Goal: Task Accomplishment & Management: Manage account settings

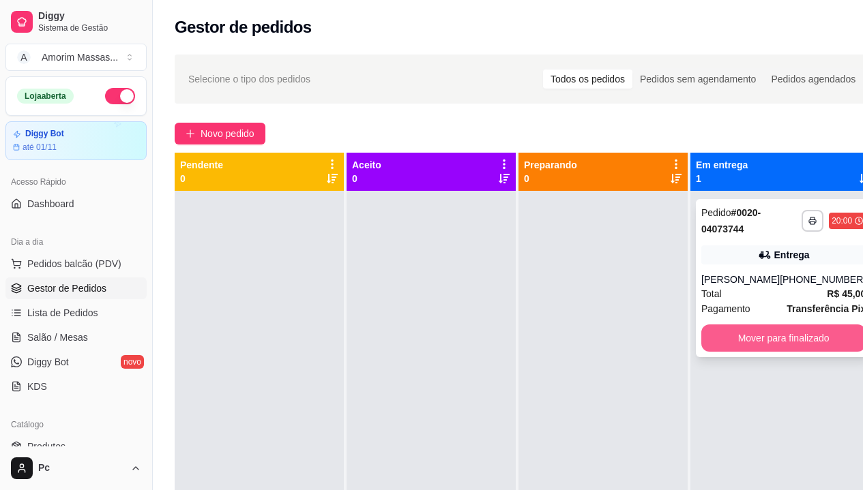
click at [755, 335] on button "Mover para finalizado" at bounding box center [783, 338] width 164 height 27
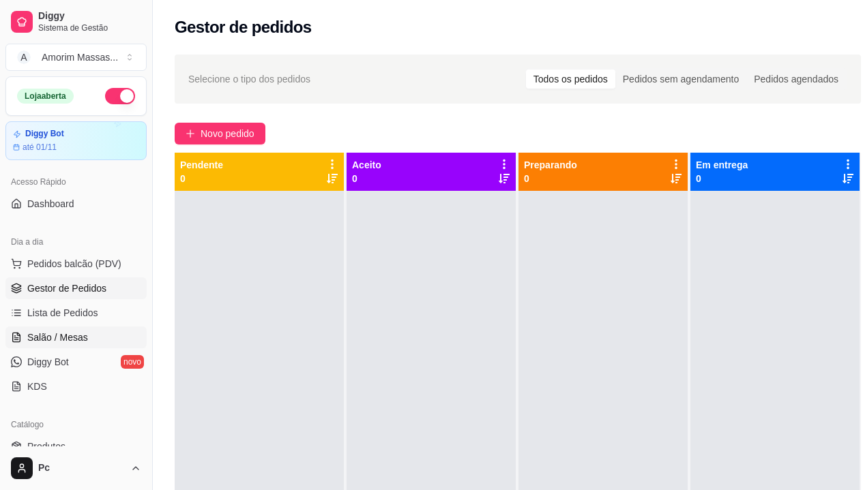
click at [58, 335] on span "Salão / Mesas" at bounding box center [57, 338] width 61 height 14
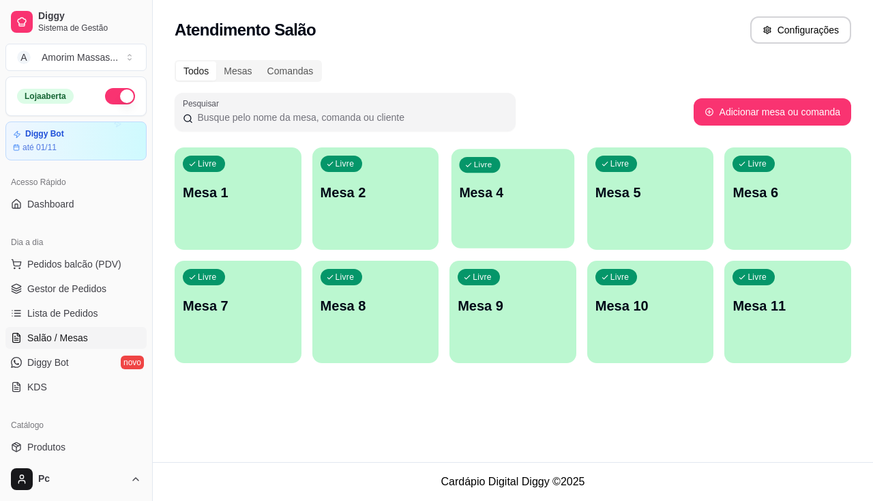
click at [526, 212] on div "Livre Mesa 4" at bounding box center [512, 190] width 123 height 83
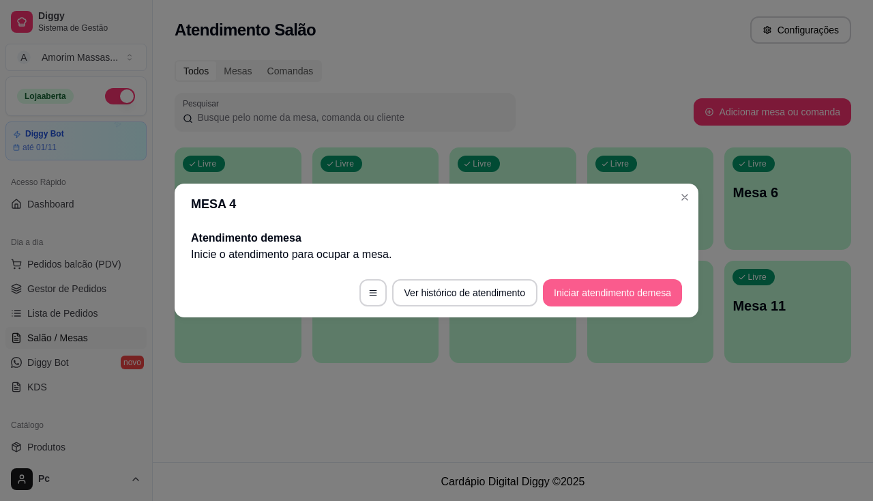
click at [623, 293] on button "Iniciar atendimento de mesa" at bounding box center [612, 292] width 139 height 27
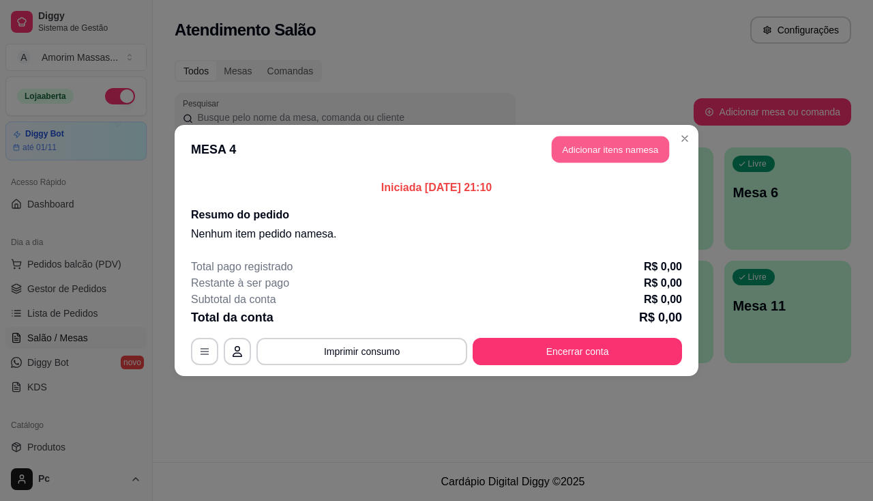
click at [610, 161] on button "Adicionar itens na mesa" at bounding box center [610, 149] width 117 height 27
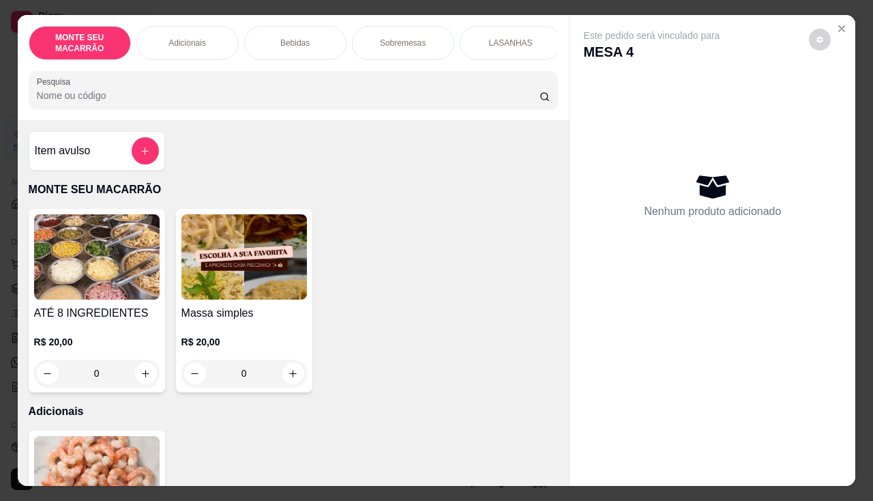
click at [249, 267] on img at bounding box center [243, 256] width 125 height 85
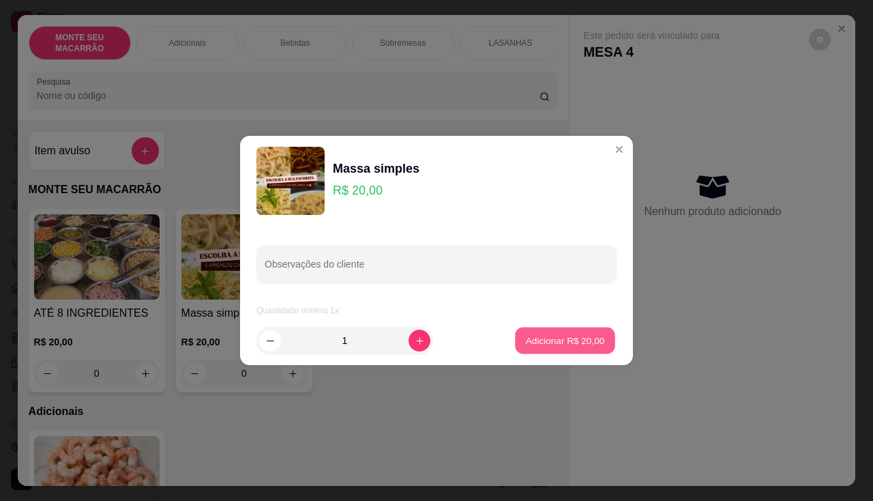
click at [593, 334] on p "Adicionar R$ 20,00" at bounding box center [565, 340] width 79 height 13
type input "1"
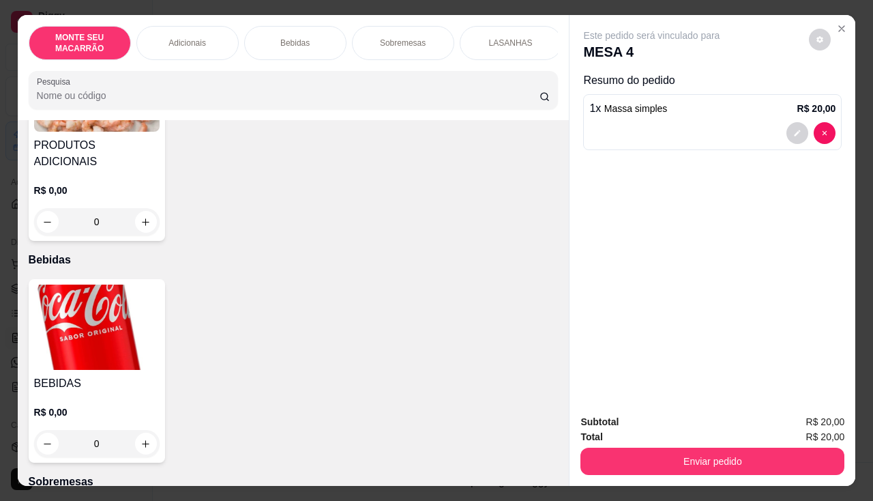
scroll to position [477, 0]
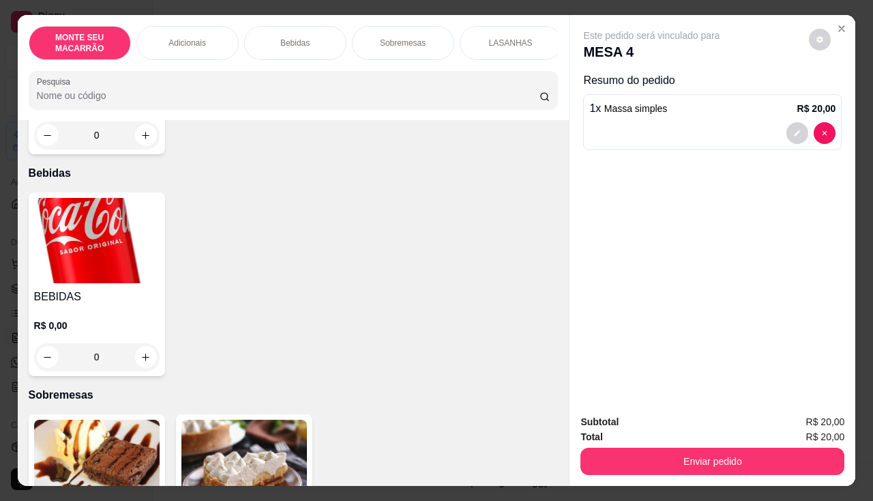
click at [110, 218] on img at bounding box center [96, 240] width 125 height 85
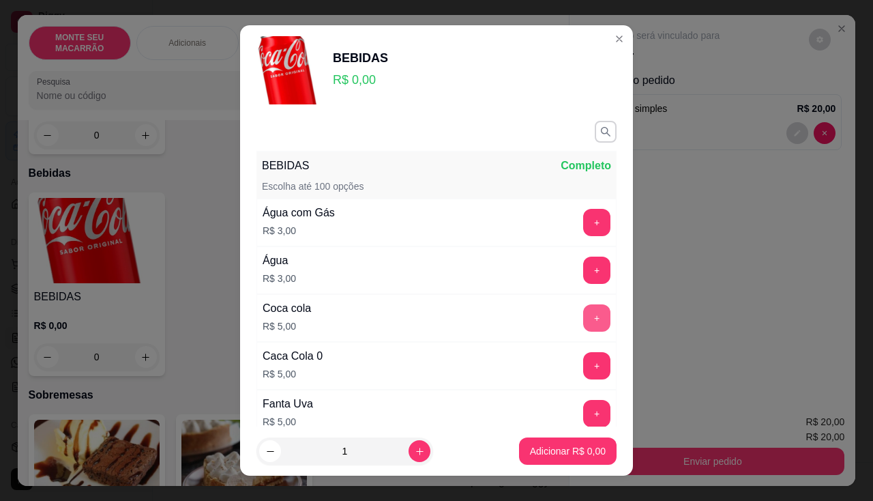
click at [583, 314] on button "+" at bounding box center [596, 317] width 27 height 27
click at [546, 448] on p "Adicionar R$ 5,00" at bounding box center [568, 451] width 76 height 14
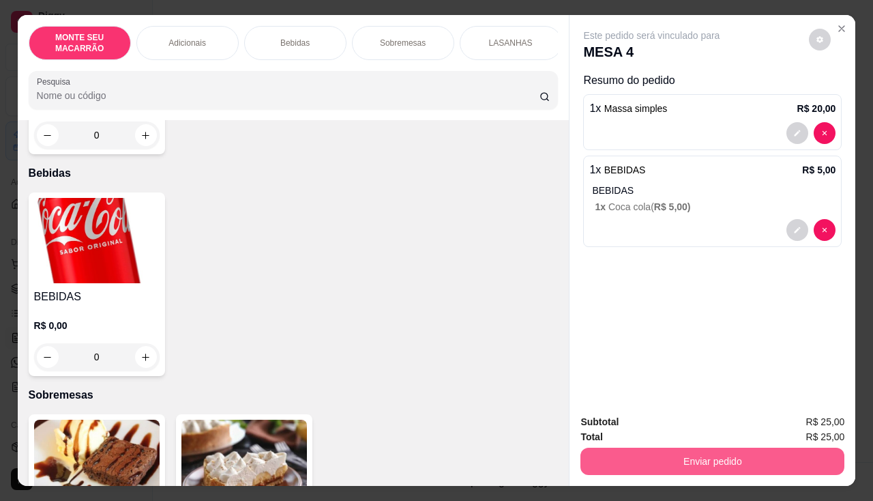
click at [793, 458] on button "Enviar pedido" at bounding box center [712, 460] width 264 height 27
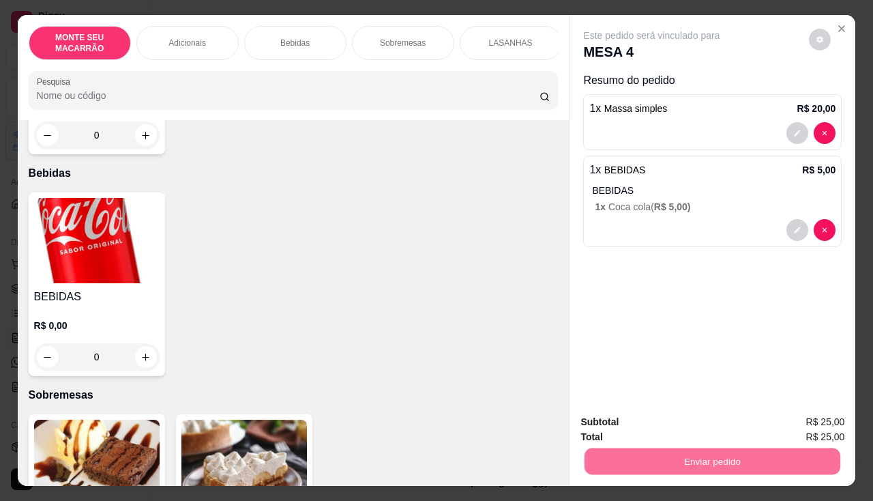
click at [818, 420] on button "Enviar pedido" at bounding box center [809, 422] width 77 height 26
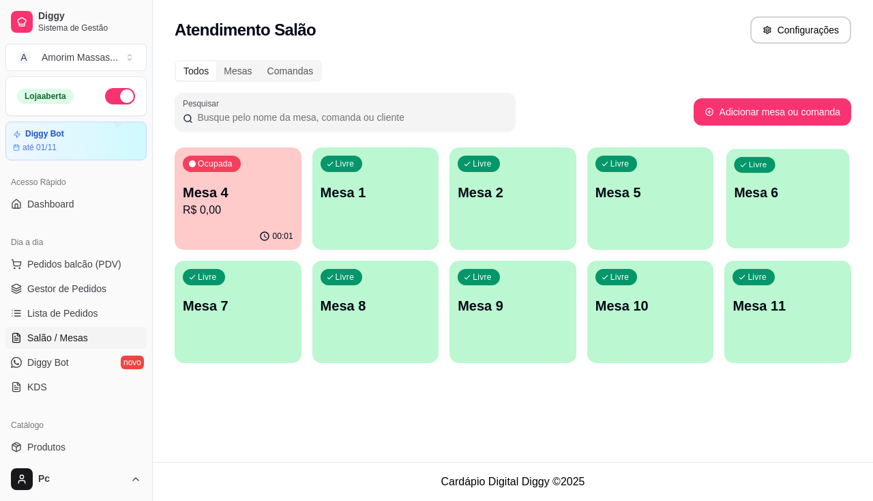
click at [741, 208] on div "Livre Mesa 6" at bounding box center [787, 190] width 123 height 83
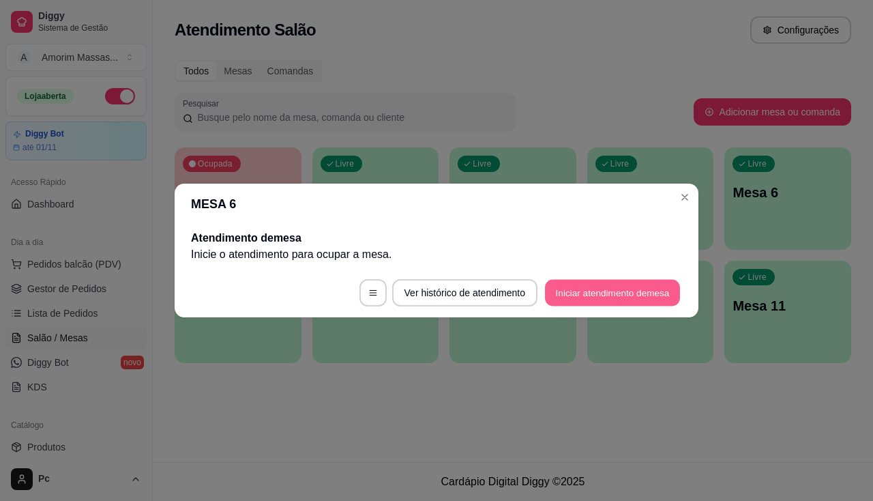
click at [610, 297] on button "Iniciar atendimento de mesa" at bounding box center [612, 293] width 135 height 27
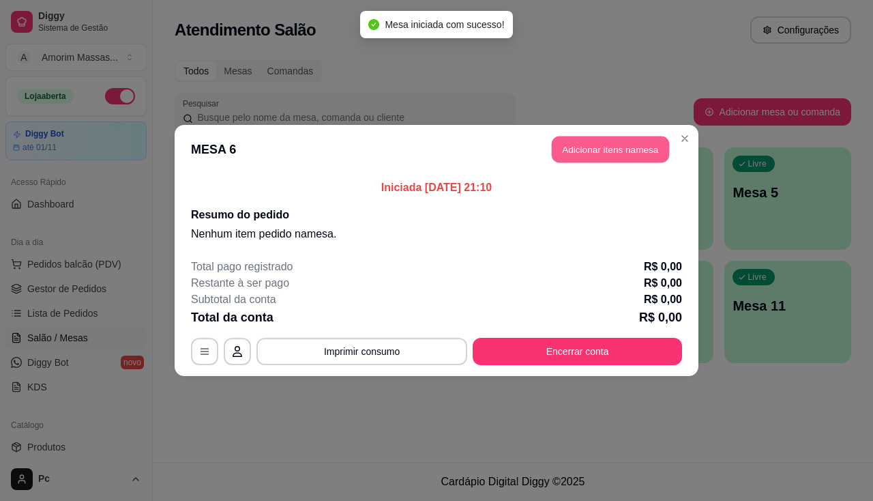
click at [614, 140] on button "Adicionar itens na mesa" at bounding box center [610, 149] width 117 height 27
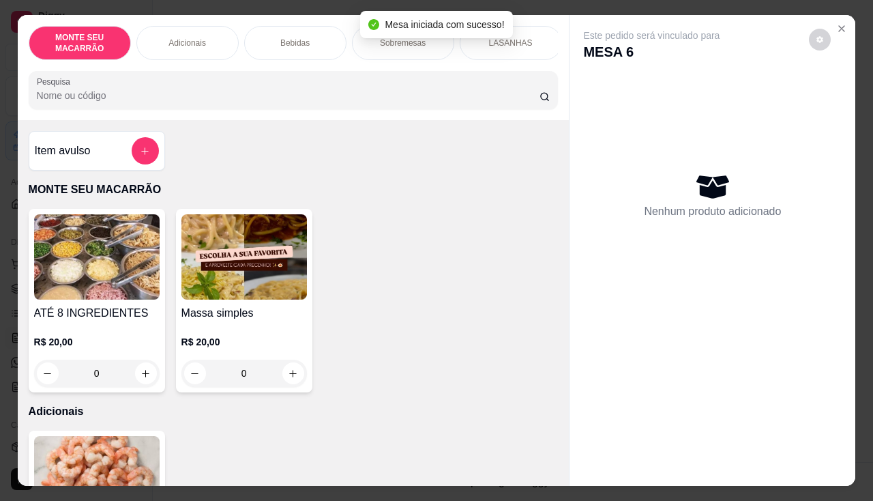
click at [240, 263] on img at bounding box center [243, 256] width 125 height 85
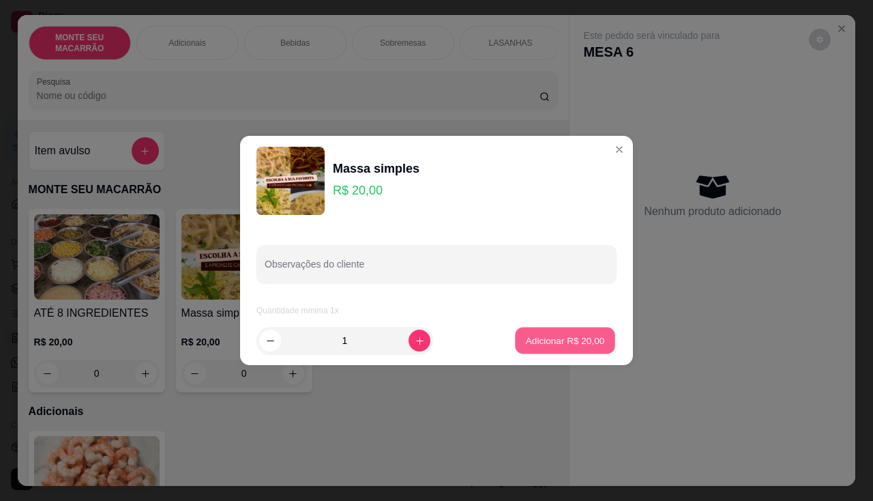
click at [569, 345] on p "Adicionar R$ 20,00" at bounding box center [565, 340] width 79 height 13
type input "1"
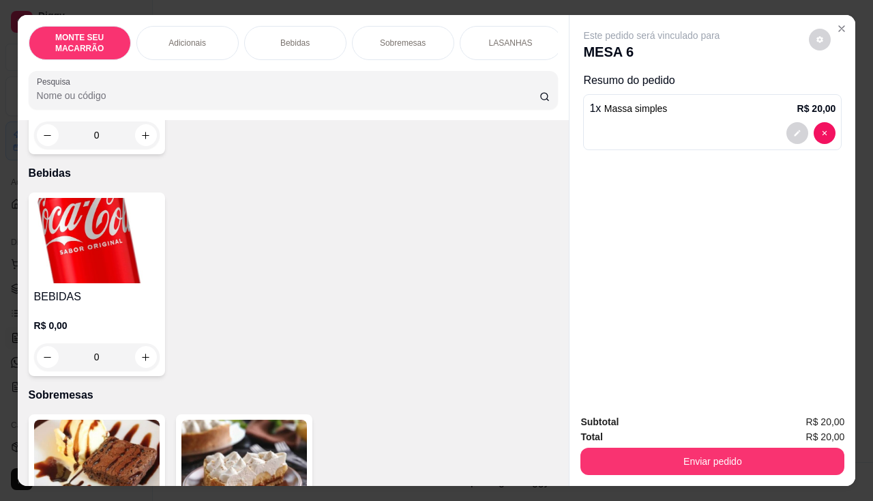
click at [73, 243] on img at bounding box center [96, 240] width 125 height 85
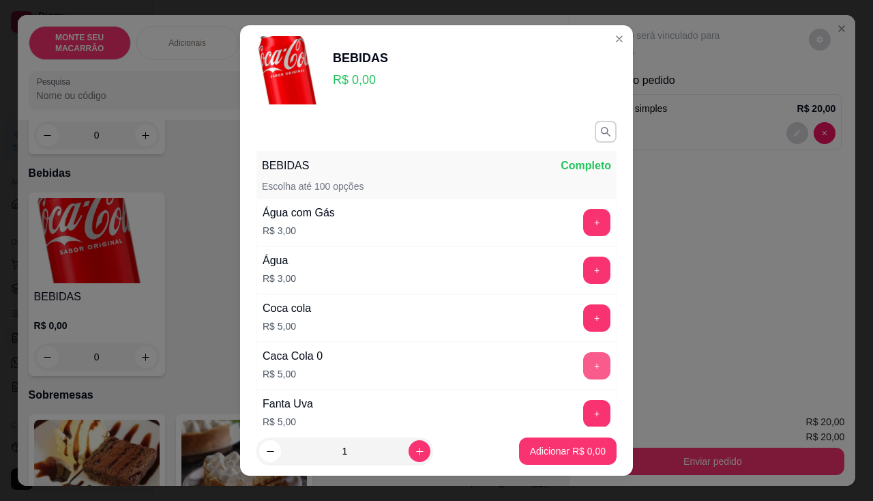
click at [583, 364] on button "+" at bounding box center [596, 365] width 27 height 27
click at [542, 444] on p "Adicionar R$ 5,00" at bounding box center [568, 451] width 76 height 14
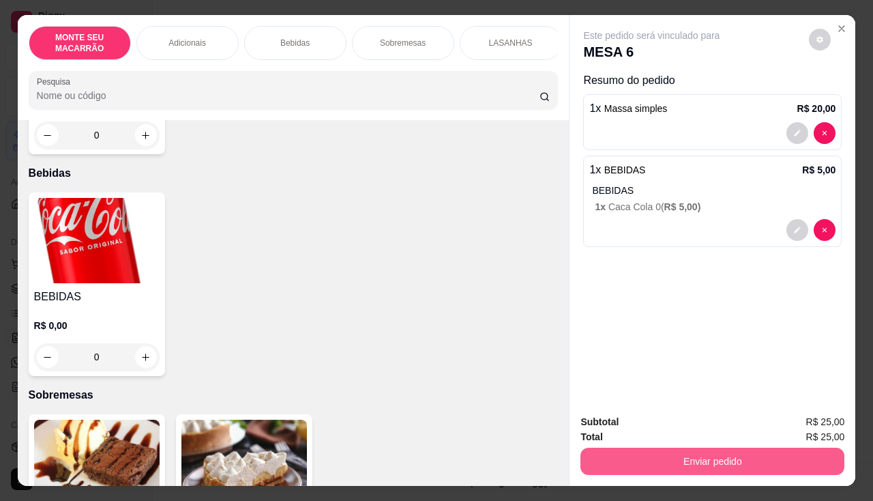
click at [733, 447] on button "Enviar pedido" at bounding box center [712, 460] width 264 height 27
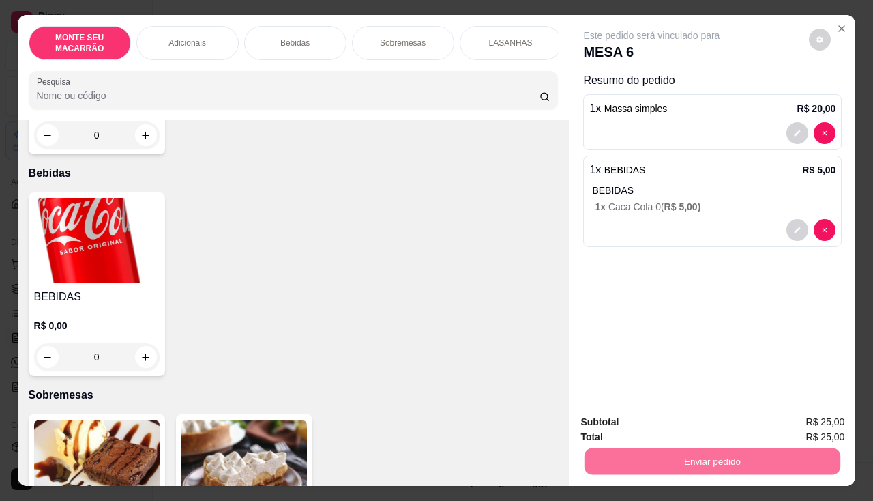
click at [796, 426] on button "Enviar pedido" at bounding box center [809, 421] width 75 height 25
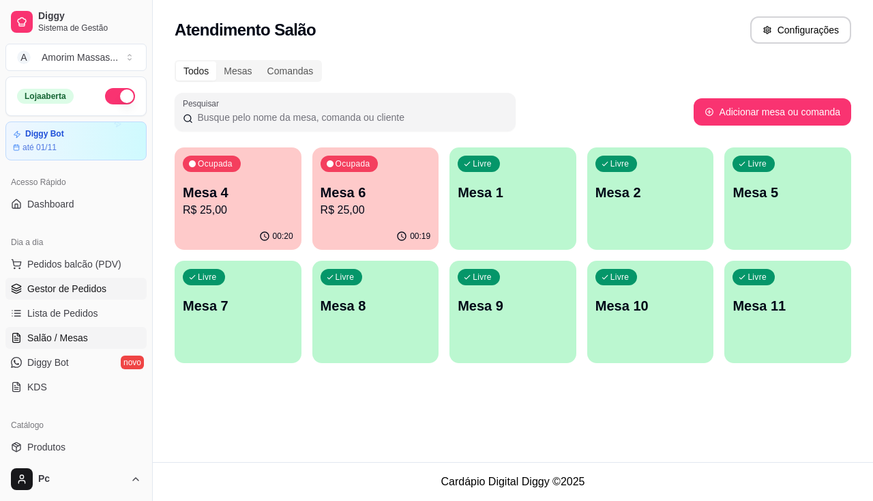
click at [106, 286] on link "Gestor de Pedidos" at bounding box center [75, 289] width 141 height 22
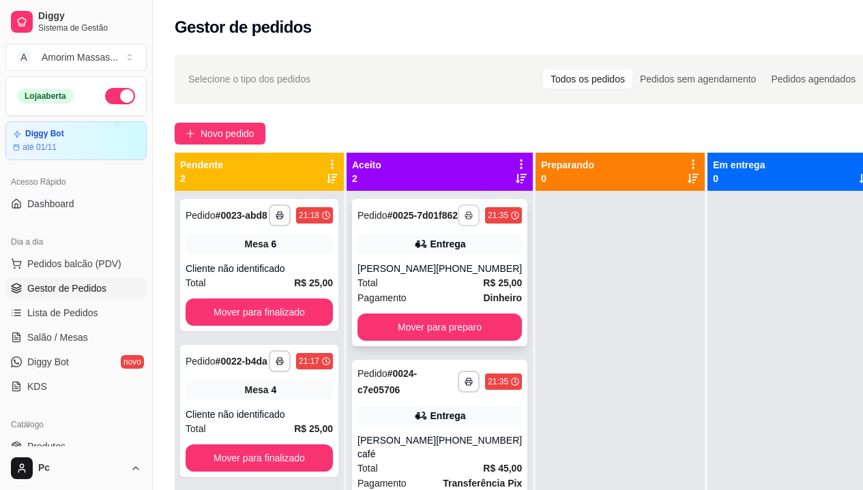
click at [464, 220] on icon "button" at bounding box center [468, 215] width 8 height 8
click at [418, 265] on button "IMPRESSORA" at bounding box center [415, 269] width 99 height 22
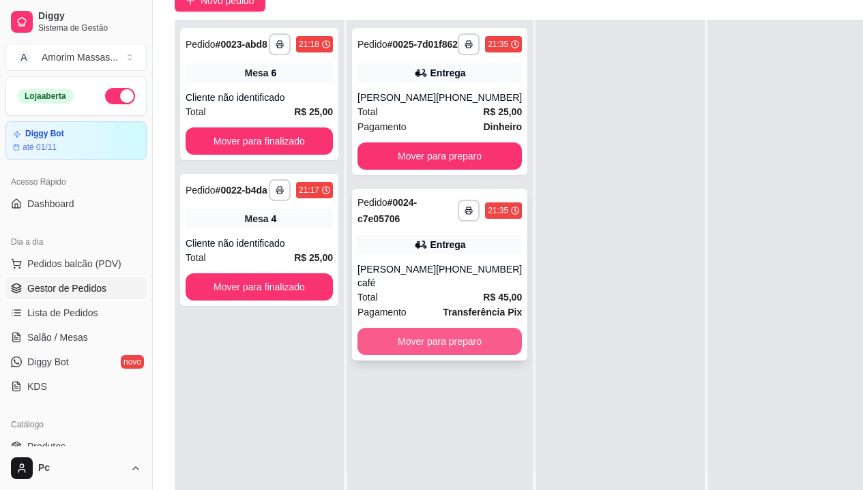
scroll to position [136, 0]
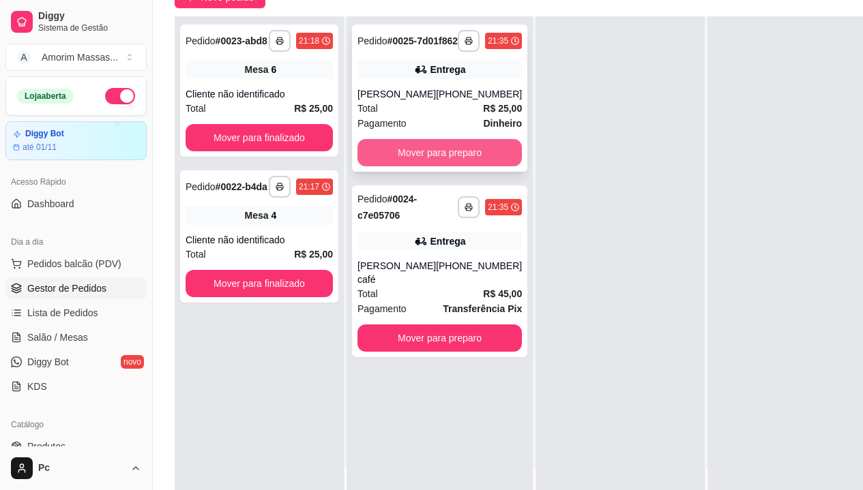
click at [430, 160] on button "Mover para preparo" at bounding box center [439, 152] width 164 height 27
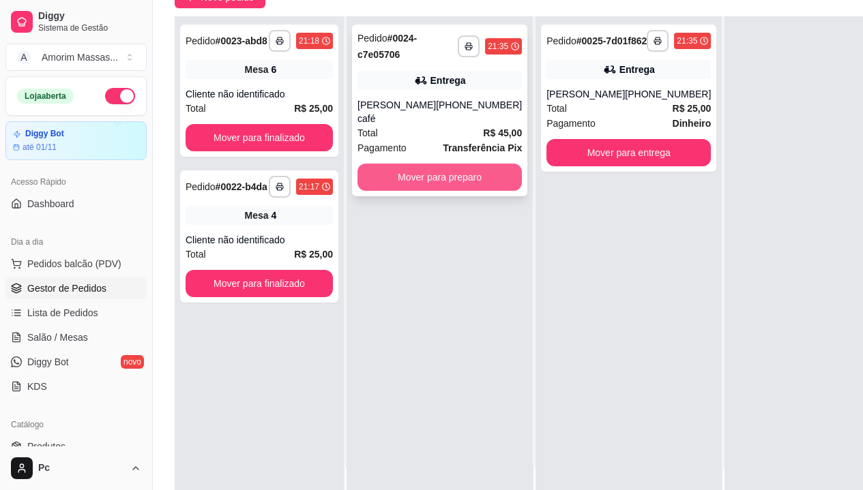
click at [458, 166] on button "Mover para preparo" at bounding box center [439, 177] width 164 height 27
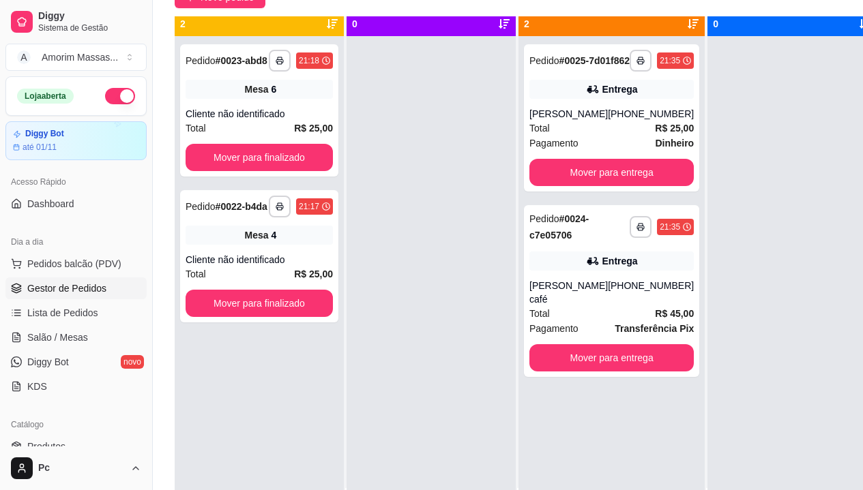
scroll to position [0, 0]
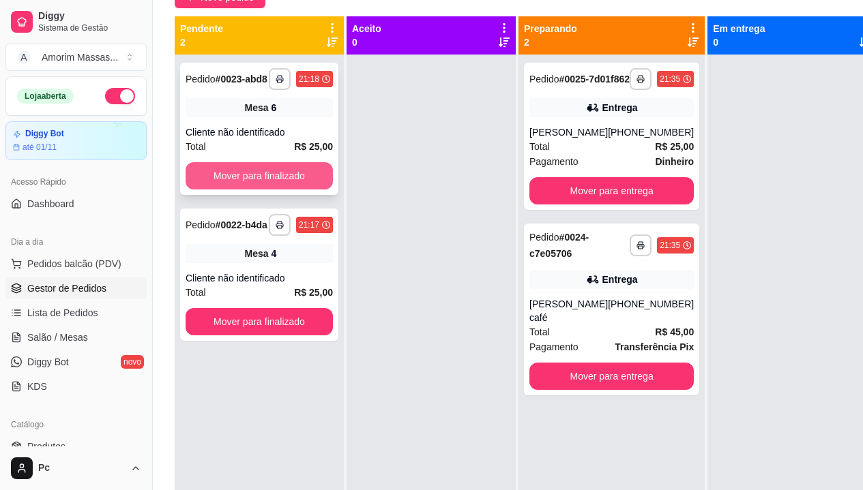
click at [263, 172] on button "Mover para finalizado" at bounding box center [259, 175] width 147 height 27
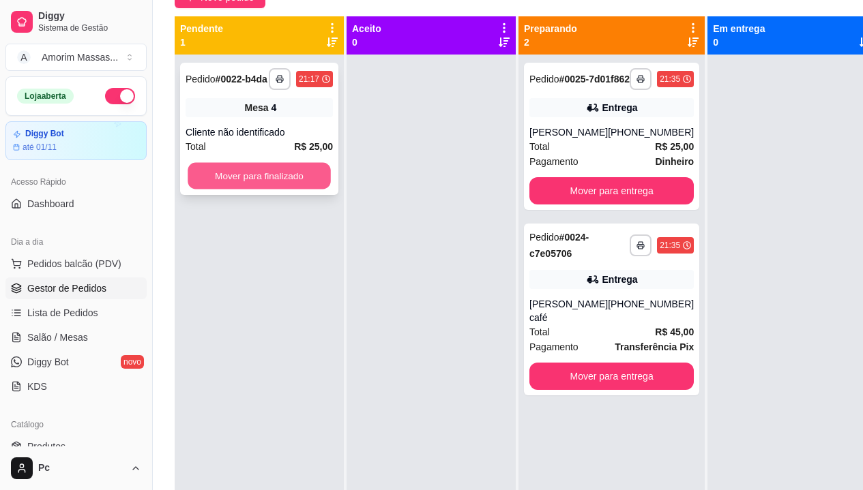
click at [264, 182] on button "Mover para finalizado" at bounding box center [259, 176] width 143 height 27
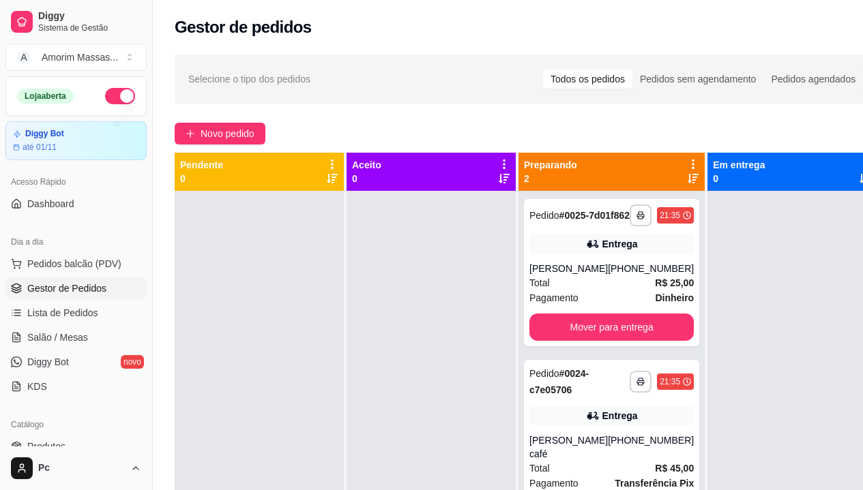
click at [204, 83] on span "Selecione o tipo dos pedidos" at bounding box center [249, 79] width 122 height 15
click at [74, 307] on span "Lista de Pedidos" at bounding box center [62, 313] width 71 height 14
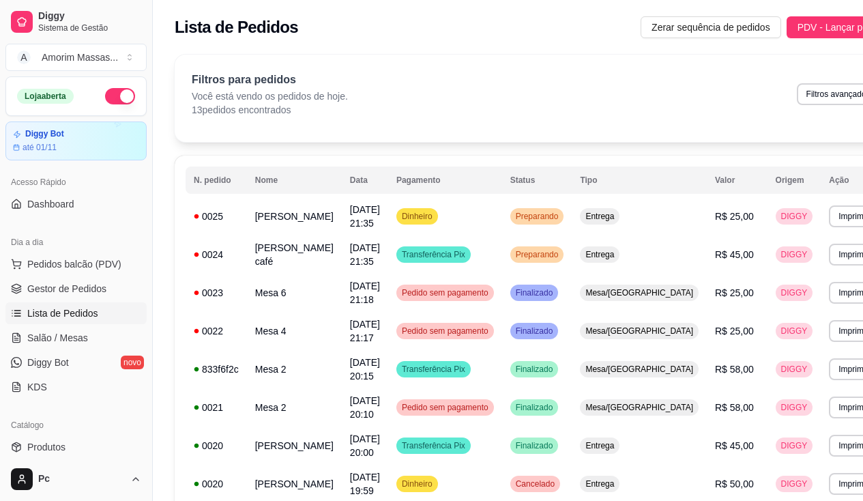
click at [243, 94] on p "Você está vendo os pedidos de hoje." at bounding box center [270, 96] width 156 height 14
click at [228, 110] on p "13 pedidos encontrados" at bounding box center [270, 110] width 156 height 14
click at [415, 119] on div "Filtros para pedidos Você está vendo os pedidos de hoje. 13 pedidos encontrados…" at bounding box center [536, 98] width 722 height 87
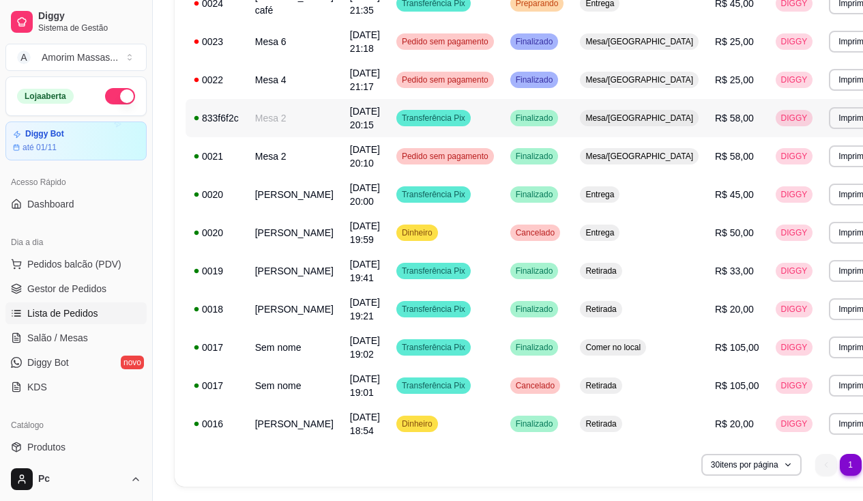
scroll to position [292, 0]
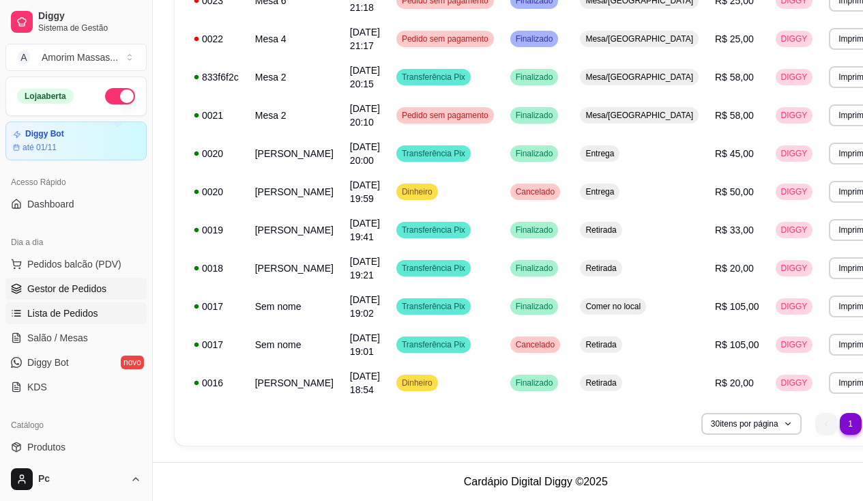
click at [55, 284] on span "Gestor de Pedidos" at bounding box center [66, 289] width 79 height 14
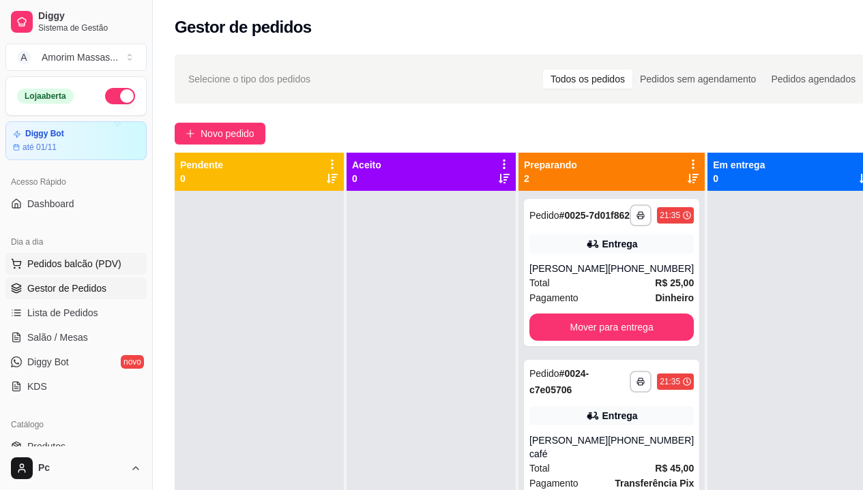
click at [61, 264] on span "Pedidos balcão (PDV)" at bounding box center [74, 264] width 94 height 14
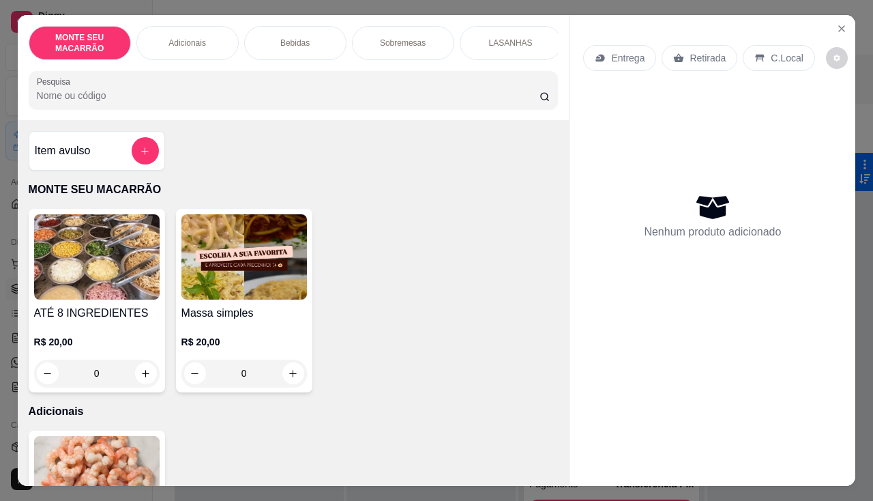
click at [182, 96] on input "Pesquisa" at bounding box center [288, 96] width 503 height 14
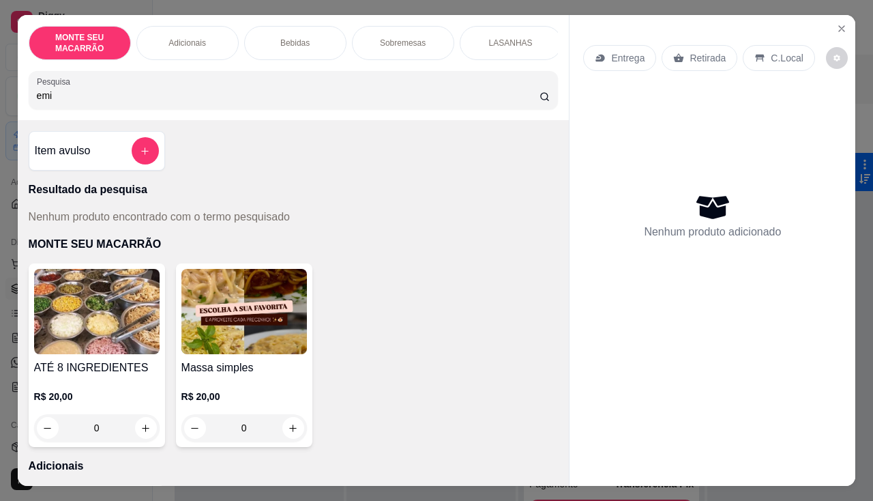
type input "emi"
click at [258, 342] on img at bounding box center [243, 311] width 125 height 85
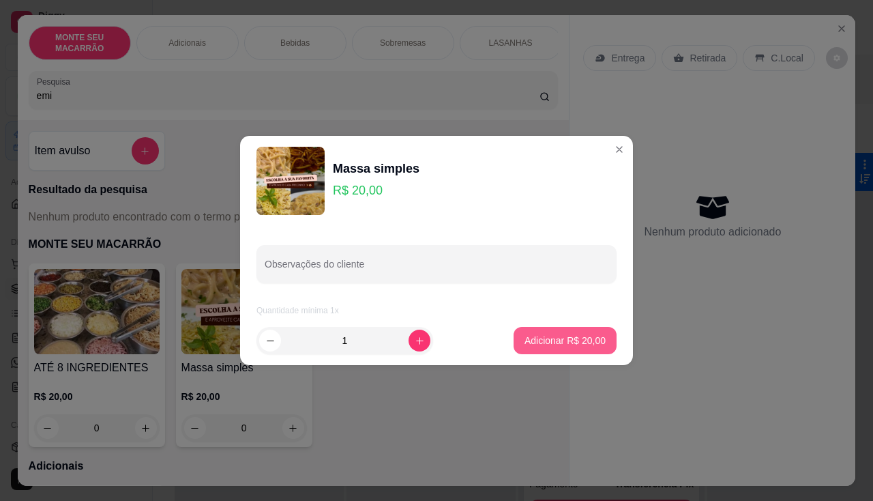
click at [575, 339] on p "Adicionar R$ 20,00" at bounding box center [564, 341] width 81 height 14
type input "1"
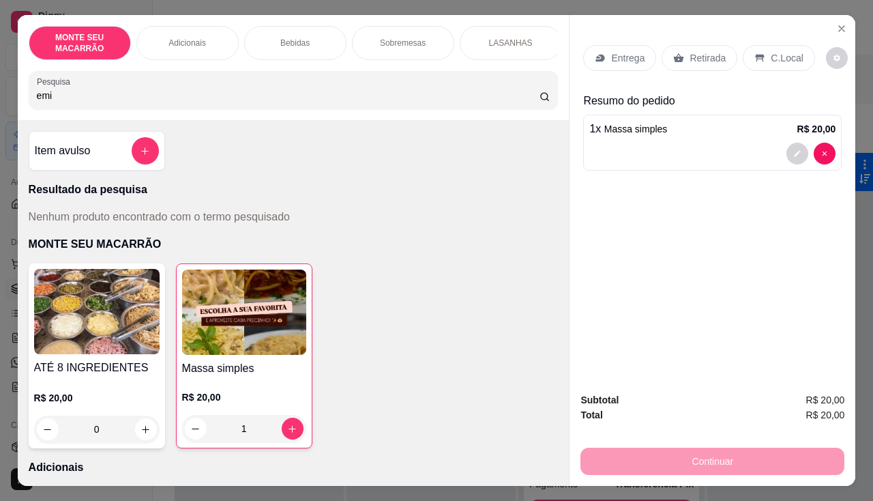
click at [612, 53] on p "Entrega" at bounding box center [627, 58] width 33 height 14
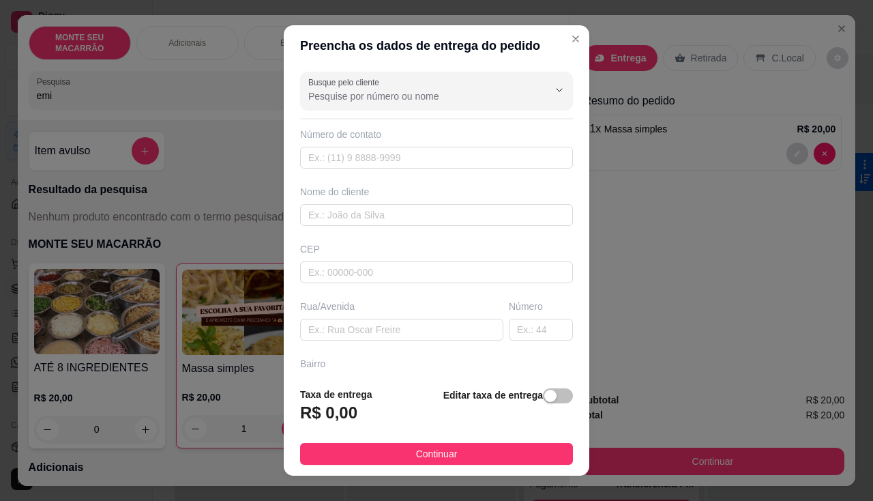
click at [359, 409] on div "R$ 0,00" at bounding box center [336, 417] width 72 height 30
click at [361, 389] on strong "Taxa de entrega" at bounding box center [336, 394] width 72 height 11
click at [359, 372] on div "Bairro" at bounding box center [436, 377] width 278 height 41
click at [344, 424] on div "R$ 0,00" at bounding box center [336, 417] width 72 height 30
click at [362, 399] on strong "Taxa de entrega" at bounding box center [336, 394] width 72 height 11
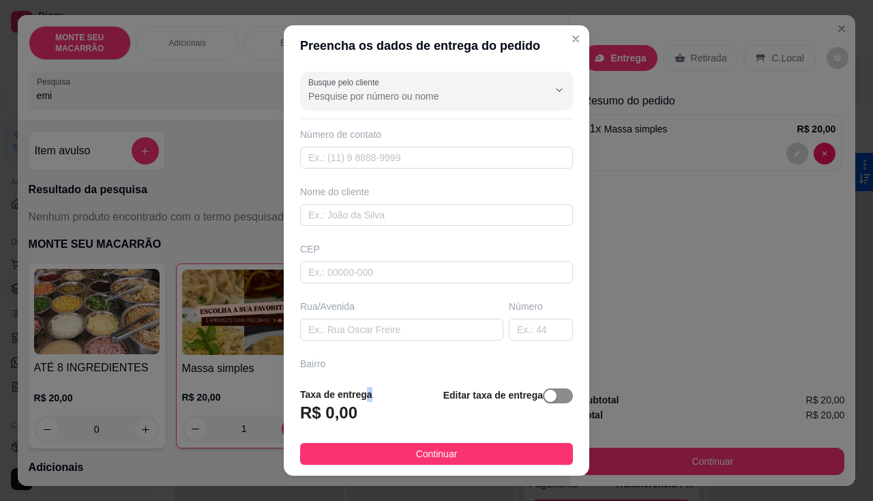
click at [543, 401] on span "button" at bounding box center [558, 395] width 30 height 15
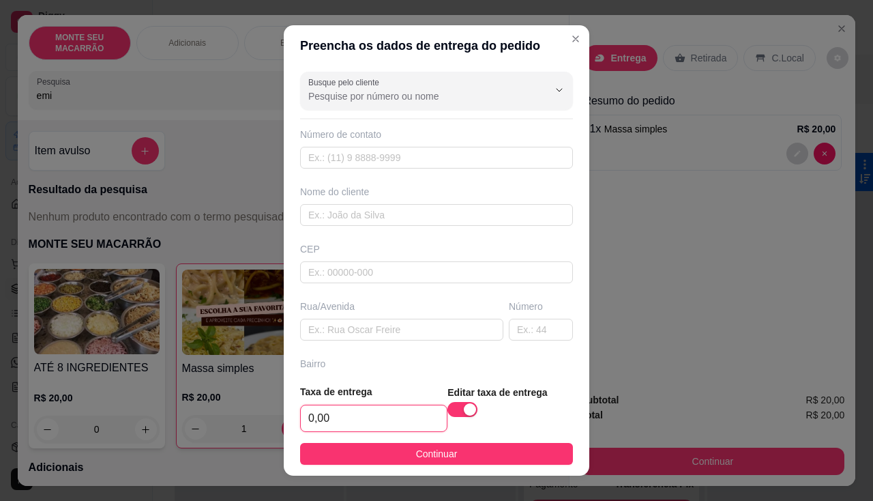
click at [366, 419] on input "0,00" at bounding box center [374, 418] width 146 height 26
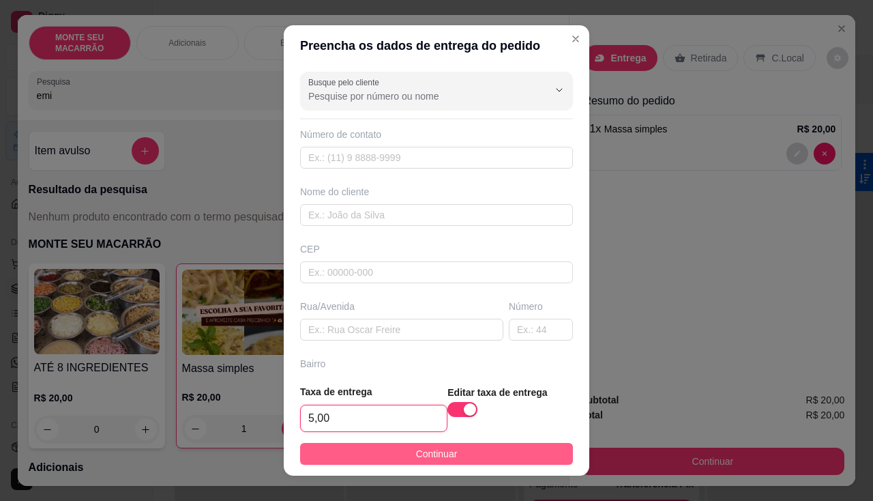
type input "5,00"
click at [427, 447] on span "Continuar" at bounding box center [437, 453] width 42 height 15
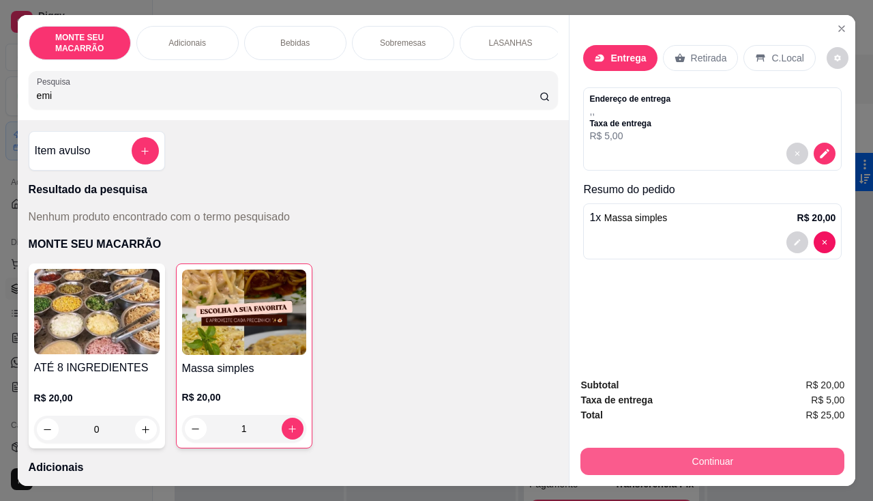
click at [752, 456] on button "Continuar" at bounding box center [712, 460] width 264 height 27
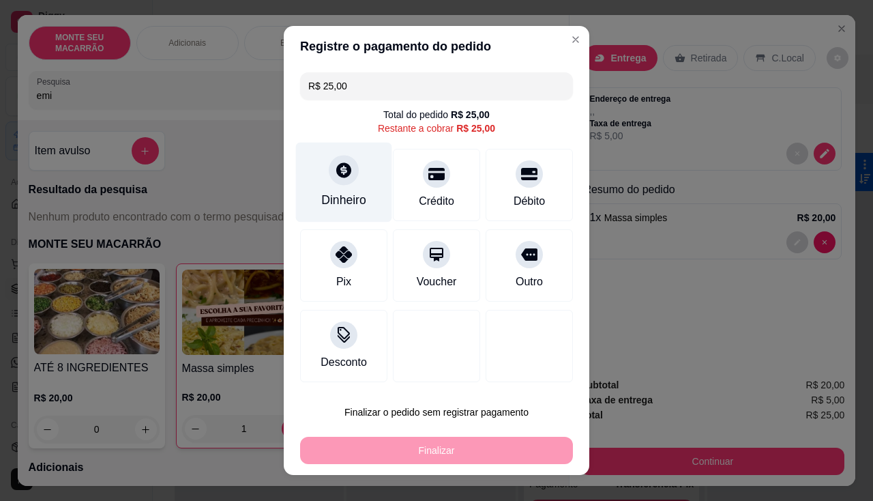
click at [344, 163] on icon at bounding box center [344, 170] width 18 height 18
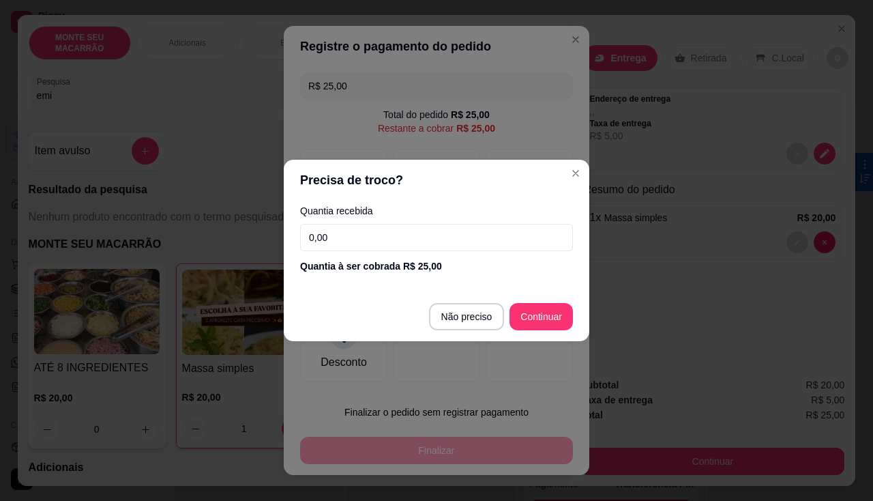
click at [411, 232] on input "0,00" at bounding box center [436, 237] width 273 height 27
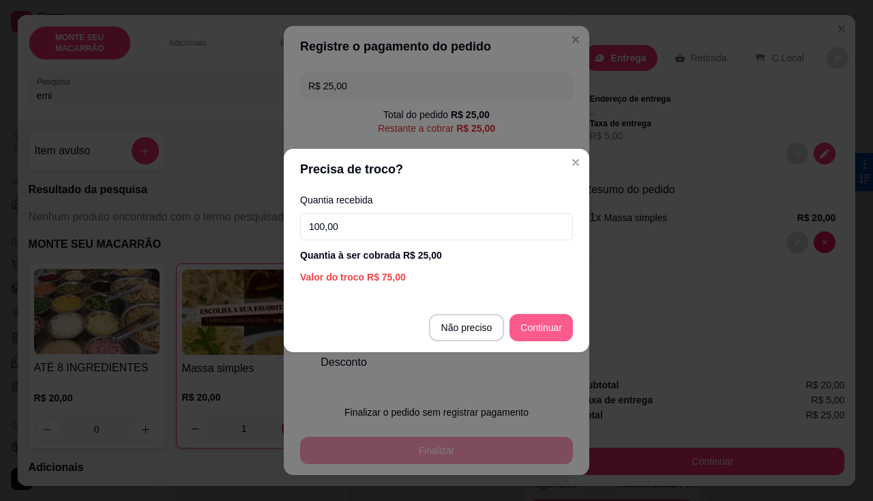
type input "100,00"
type input "R$ 0,00"
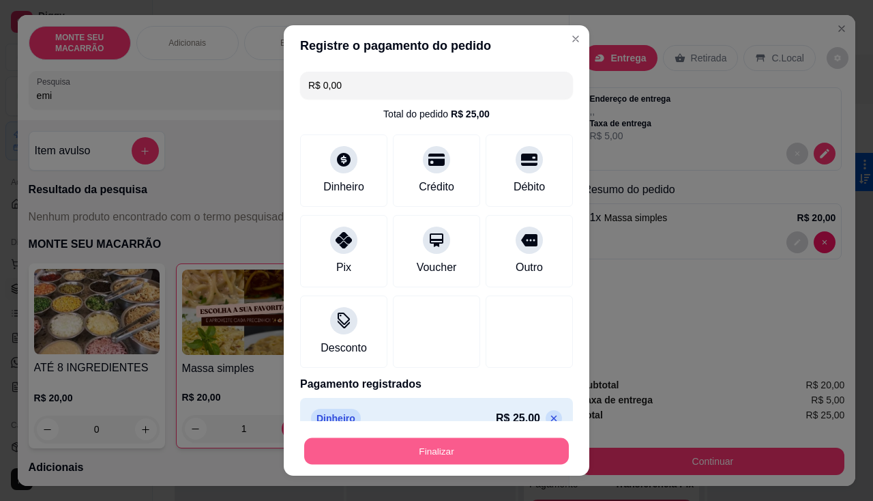
click at [419, 445] on button "Finalizar" at bounding box center [436, 451] width 265 height 27
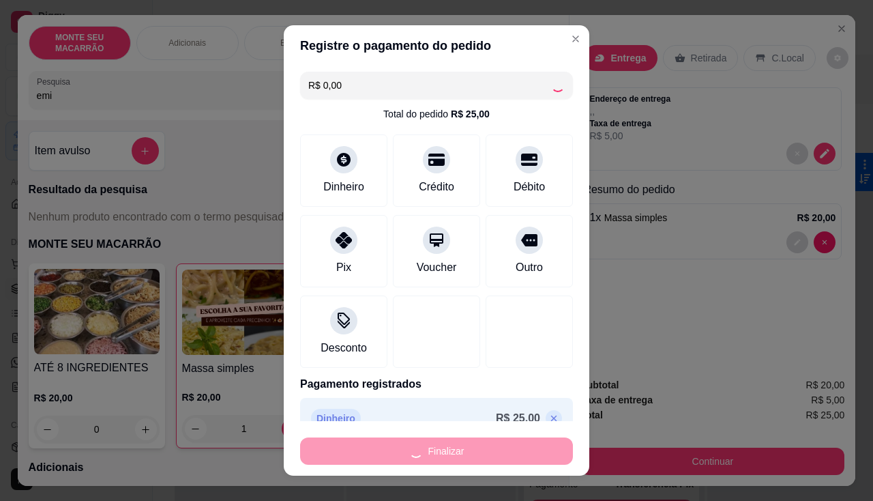
type input "0"
type input "-R$ 25,00"
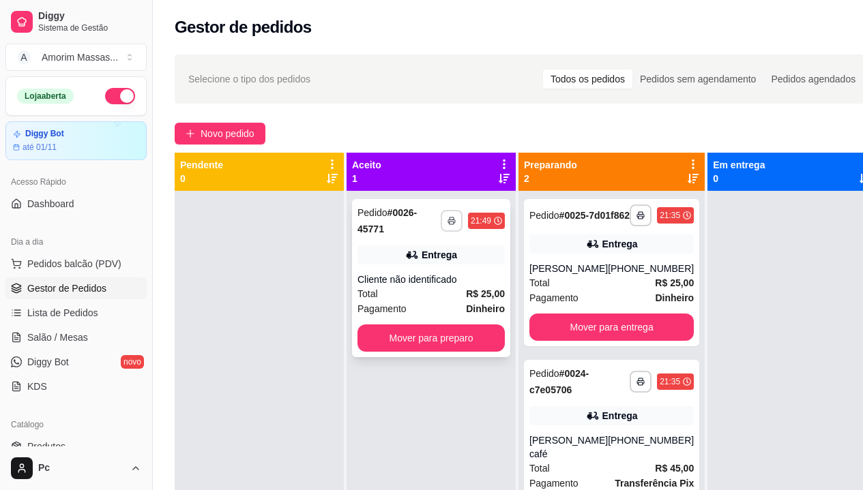
click at [456, 226] on button "button" at bounding box center [452, 221] width 22 height 22
click at [435, 267] on button "IMPRESSORA" at bounding box center [415, 269] width 99 height 22
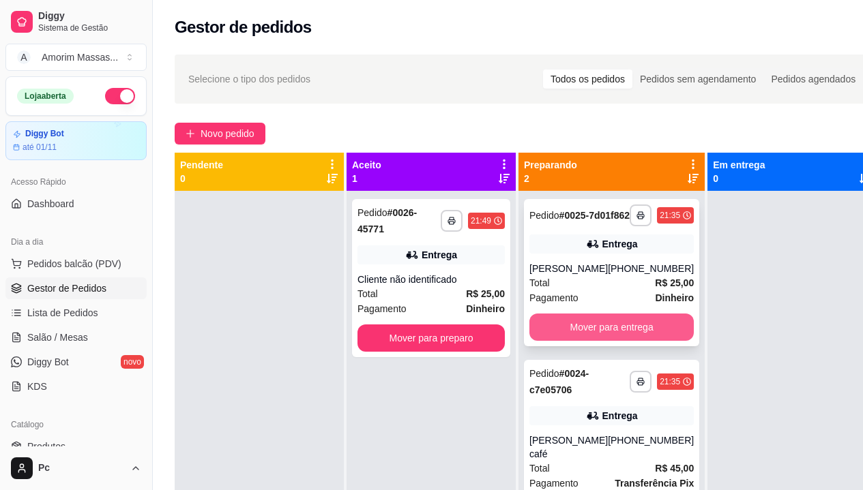
click at [594, 332] on button "Mover para entrega" at bounding box center [611, 327] width 164 height 27
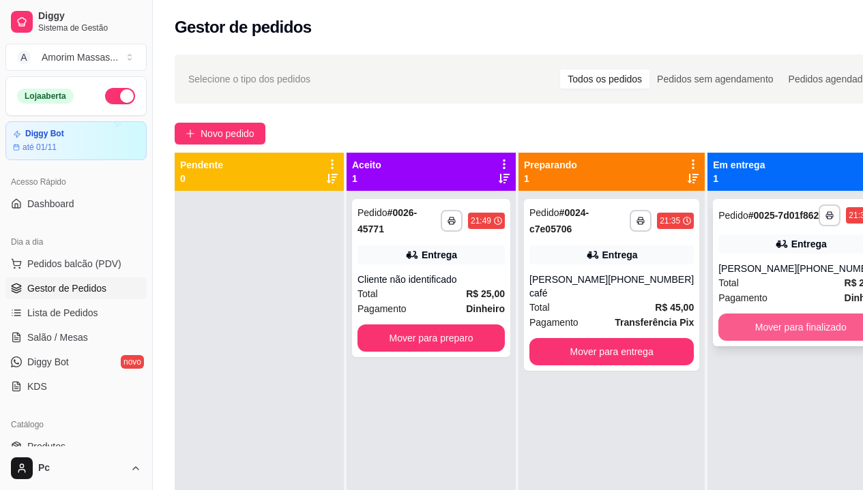
click at [729, 336] on button "Mover para finalizado" at bounding box center [800, 327] width 164 height 27
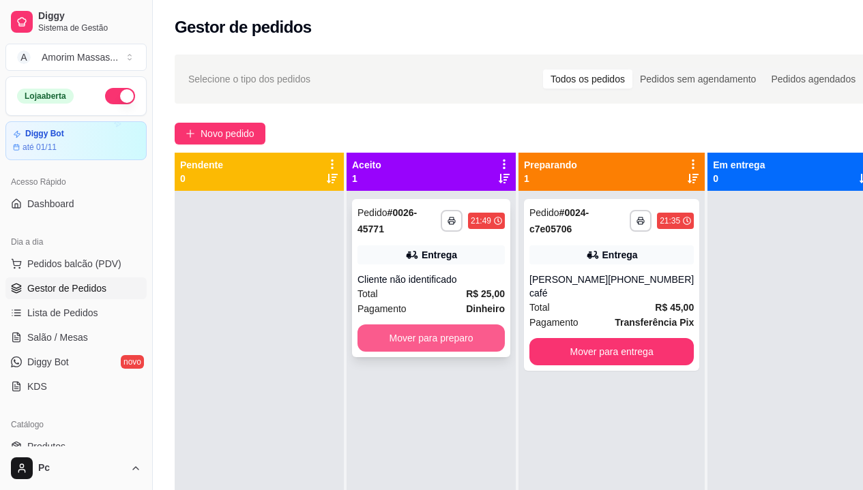
click at [409, 336] on button "Mover para preparo" at bounding box center [430, 338] width 147 height 27
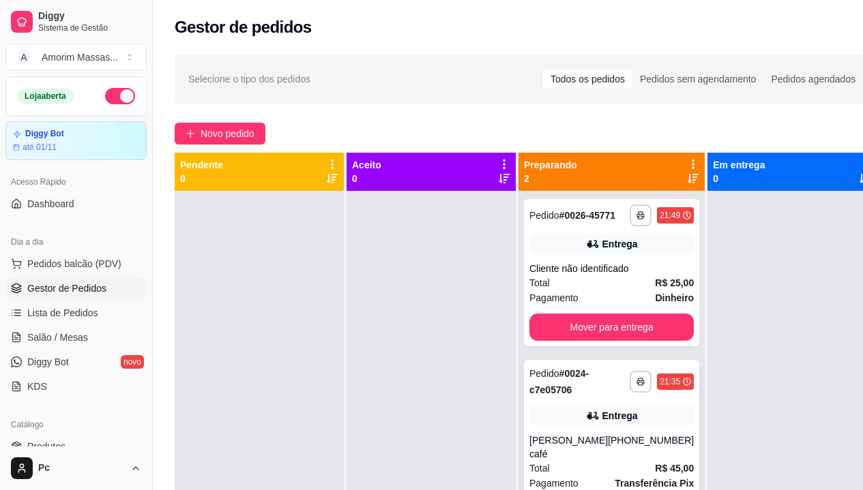
scroll to position [38, 0]
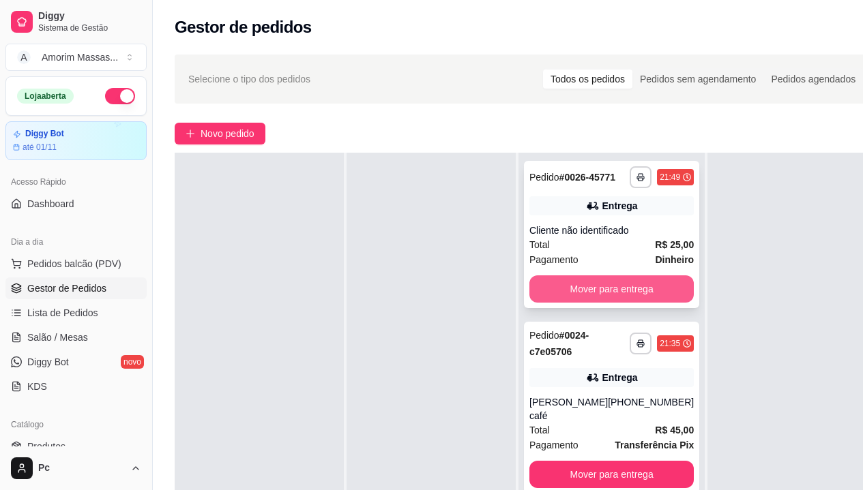
click at [596, 294] on button "Mover para entrega" at bounding box center [611, 289] width 164 height 27
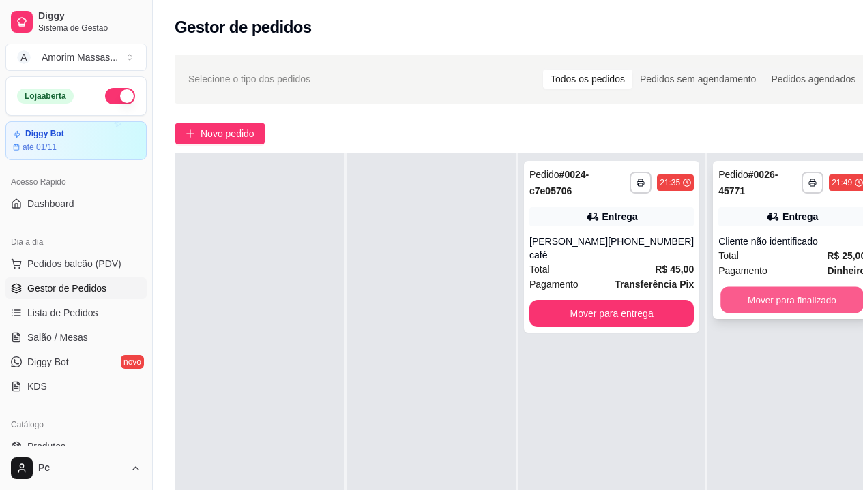
click at [743, 299] on button "Mover para finalizado" at bounding box center [791, 300] width 143 height 27
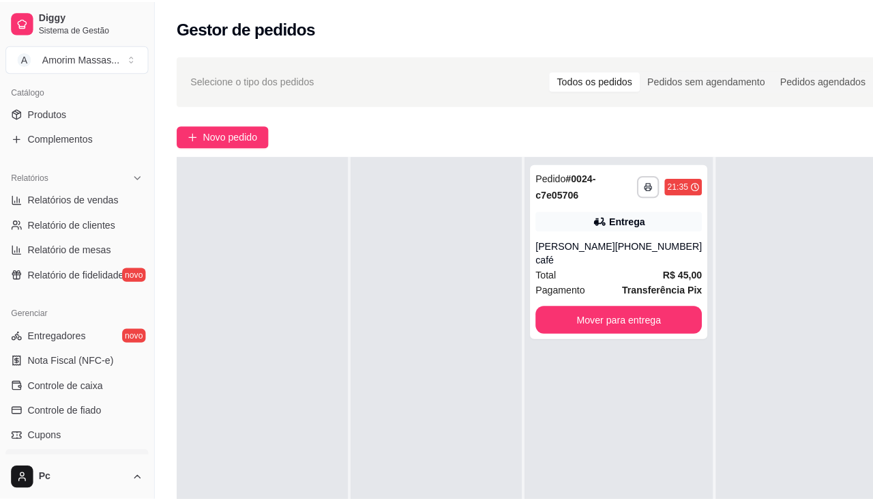
scroll to position [409, 0]
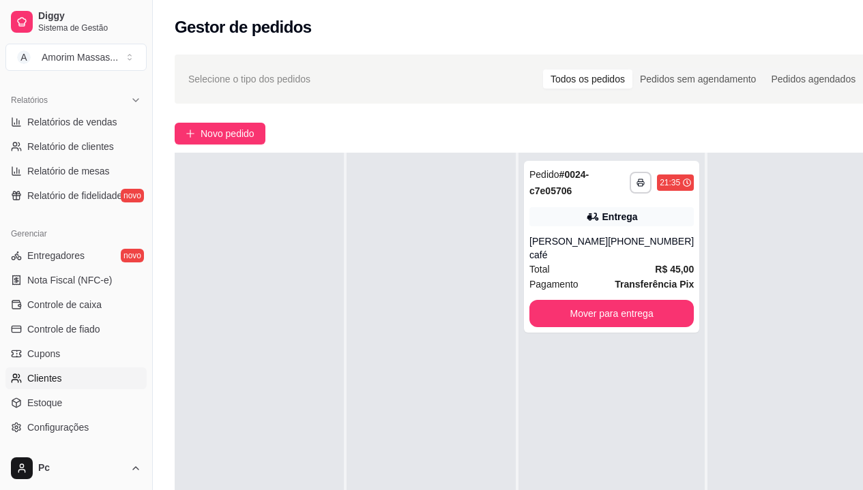
click at [62, 372] on link "Clientes" at bounding box center [75, 379] width 141 height 22
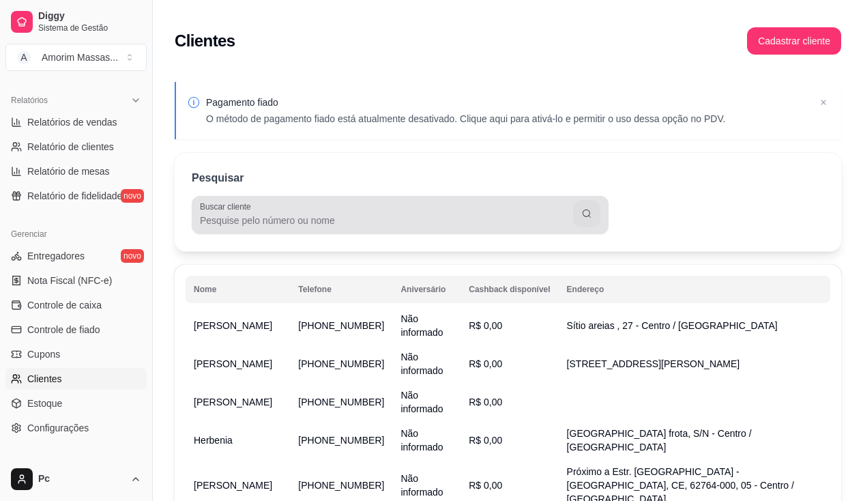
click at [213, 217] on input "Buscar cliente" at bounding box center [386, 220] width 373 height 14
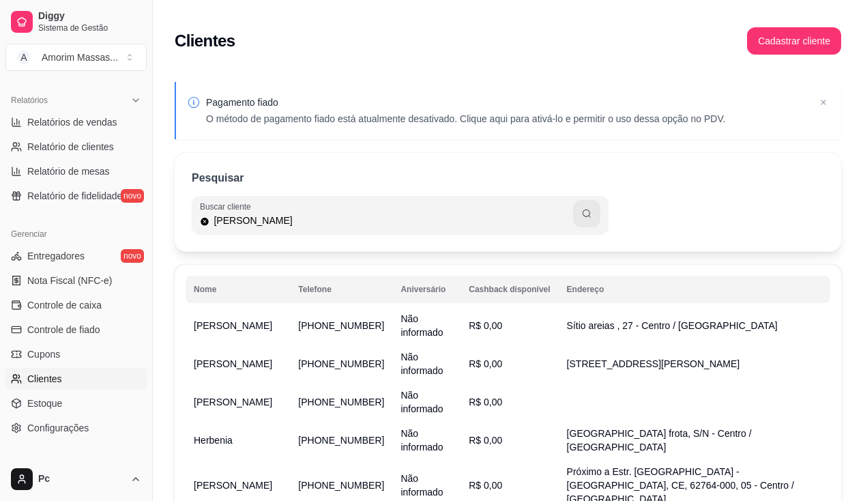
type input "[PERSON_NAME]"
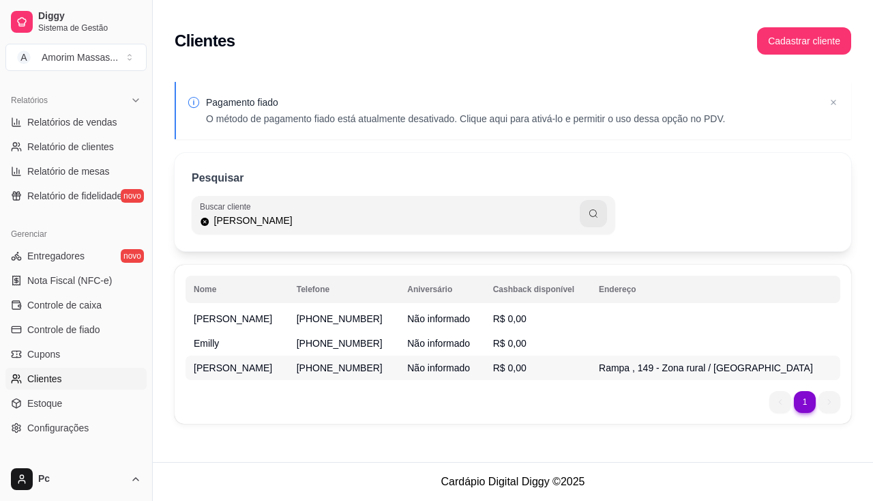
click at [410, 368] on span "Não informado" at bounding box center [438, 367] width 63 height 11
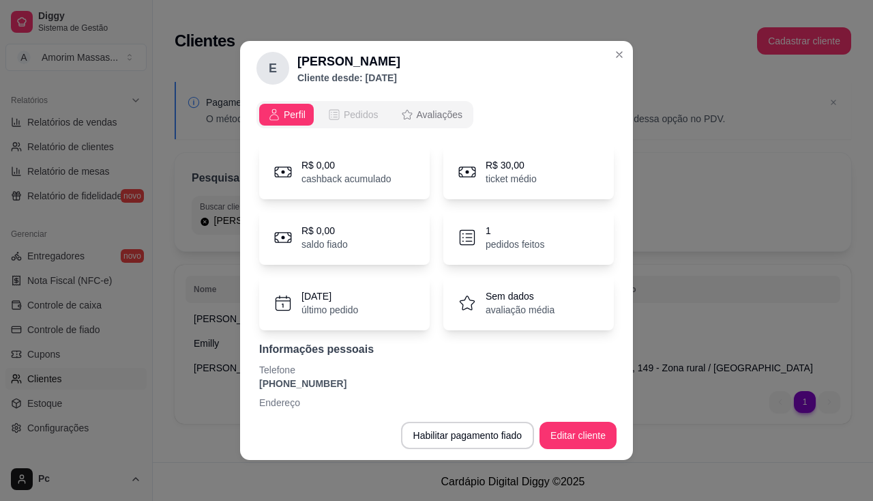
click at [344, 119] on span "Pedidos" at bounding box center [361, 115] width 35 height 14
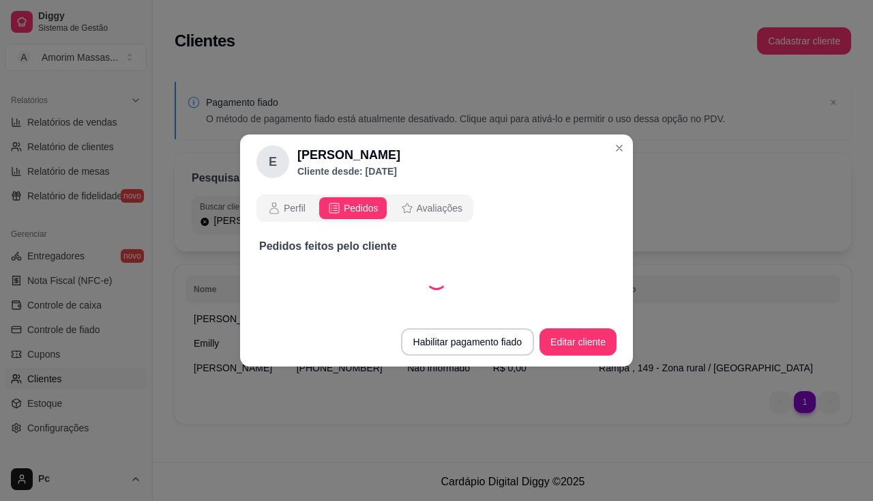
select select "30"
select select "ALL"
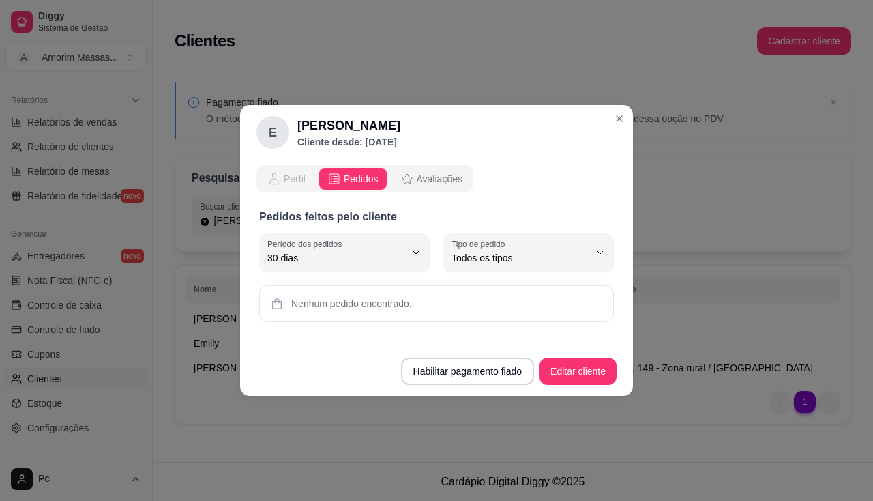
click at [290, 185] on span "Perfil" at bounding box center [295, 179] width 22 height 14
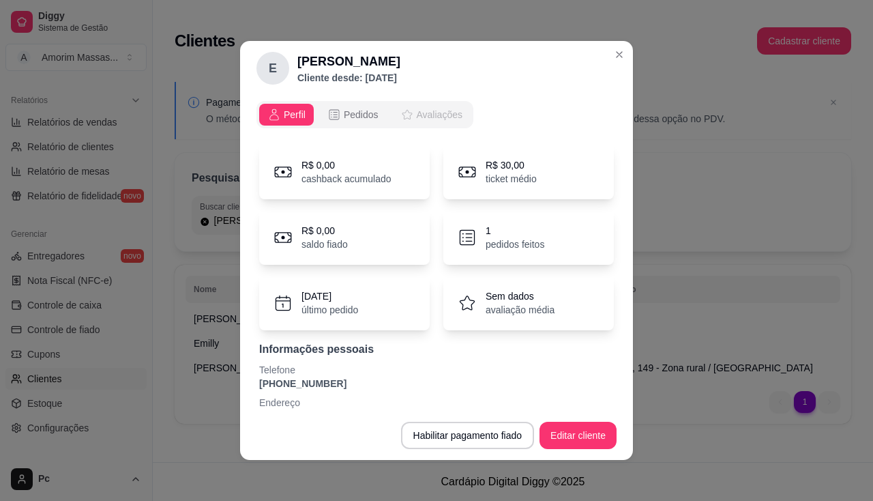
click at [417, 113] on span "Avaliações" at bounding box center [440, 115] width 46 height 14
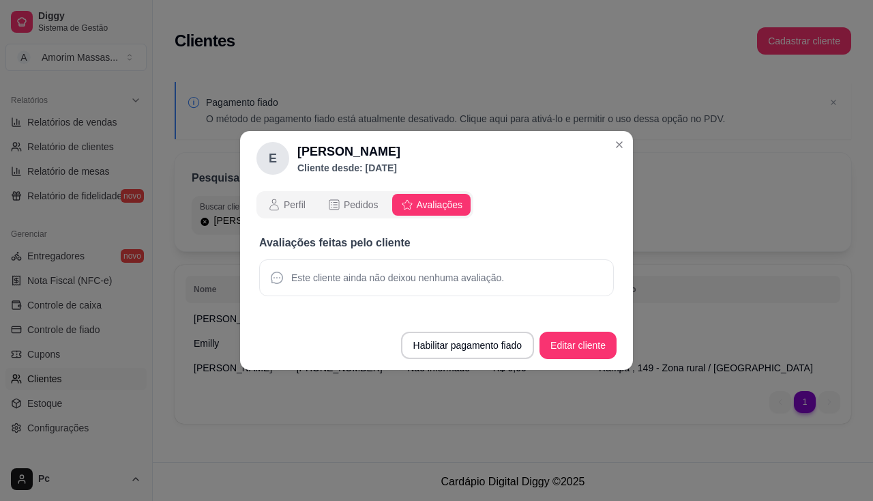
click at [349, 133] on header "E [PERSON_NAME] desde: [DATE]" at bounding box center [436, 158] width 393 height 55
click at [609, 137] on header "E [PERSON_NAME] desde: [DATE]" at bounding box center [436, 158] width 393 height 55
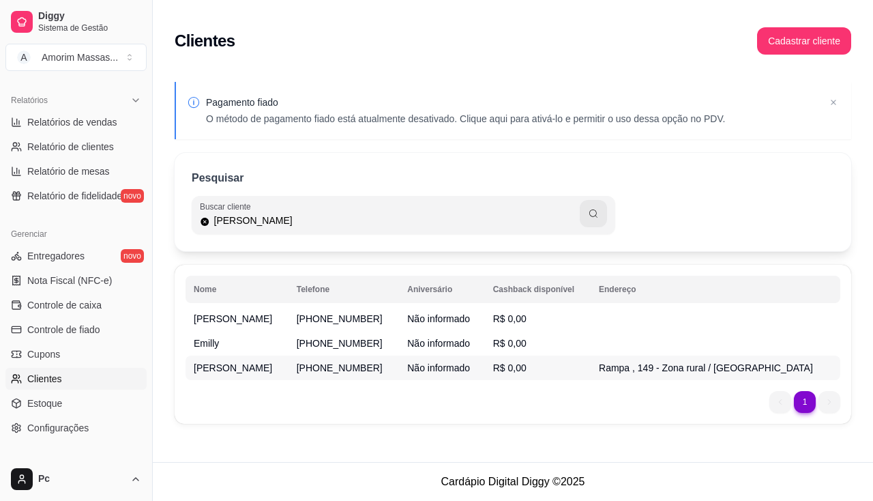
click at [705, 368] on span "Rampa , 149 - Zona rural / [GEOGRAPHIC_DATA]" at bounding box center [706, 367] width 214 height 11
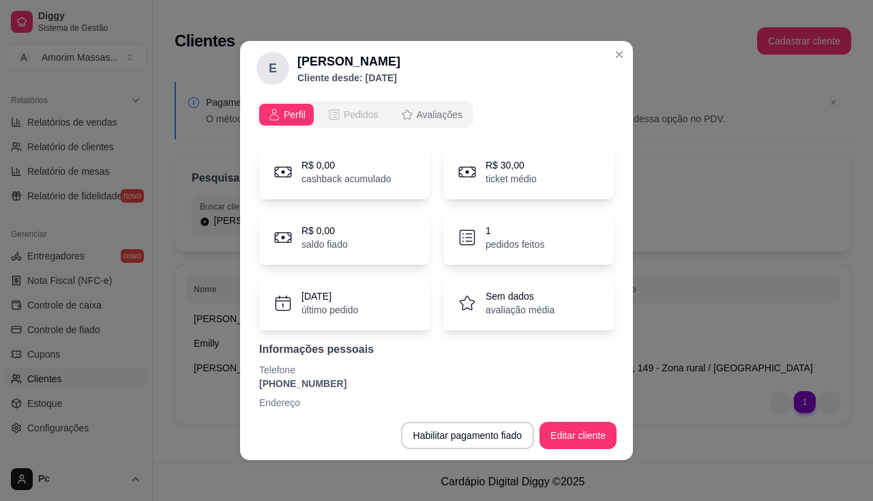
click at [351, 107] on button "Pedidos" at bounding box center [353, 115] width 68 height 22
select select "30"
select select "ALL"
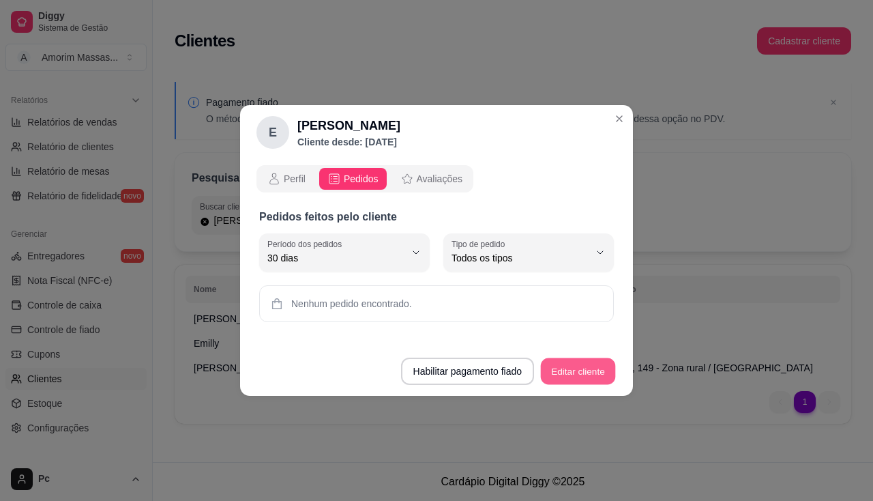
click at [599, 372] on button "Editar cliente" at bounding box center [578, 371] width 75 height 27
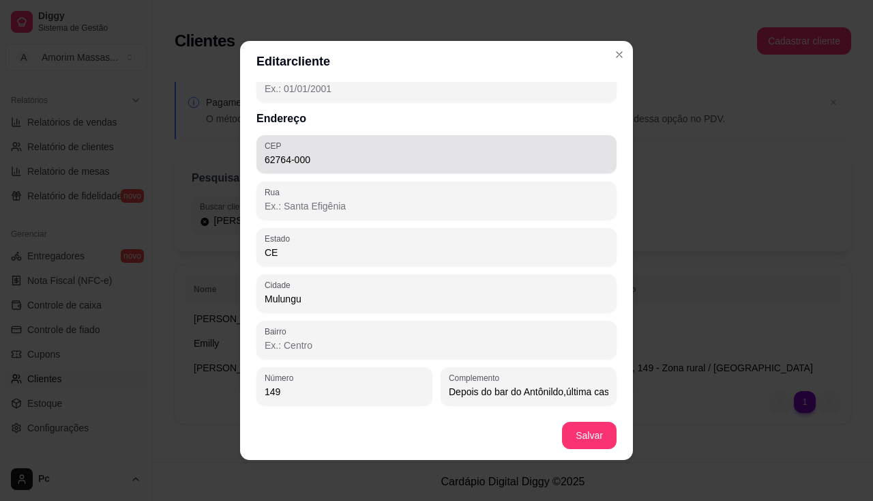
scroll to position [3, 0]
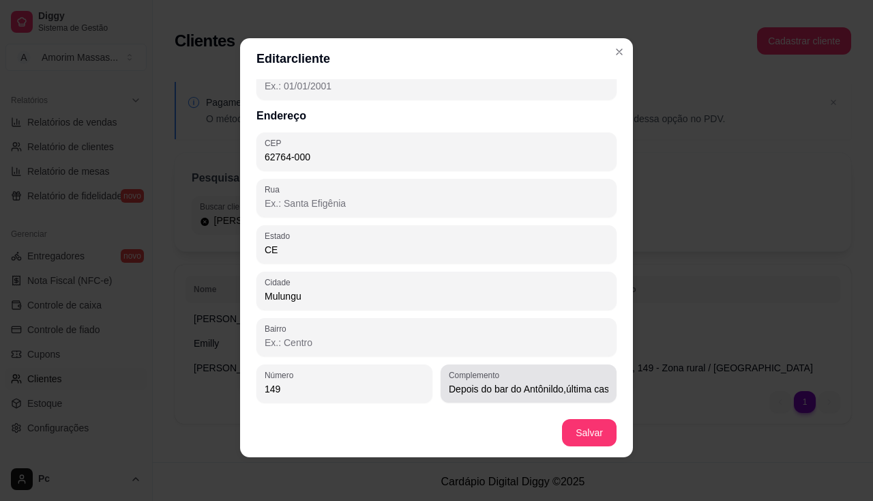
type input "Depois do bar do Antônildo,última casa a direita Um duplex"
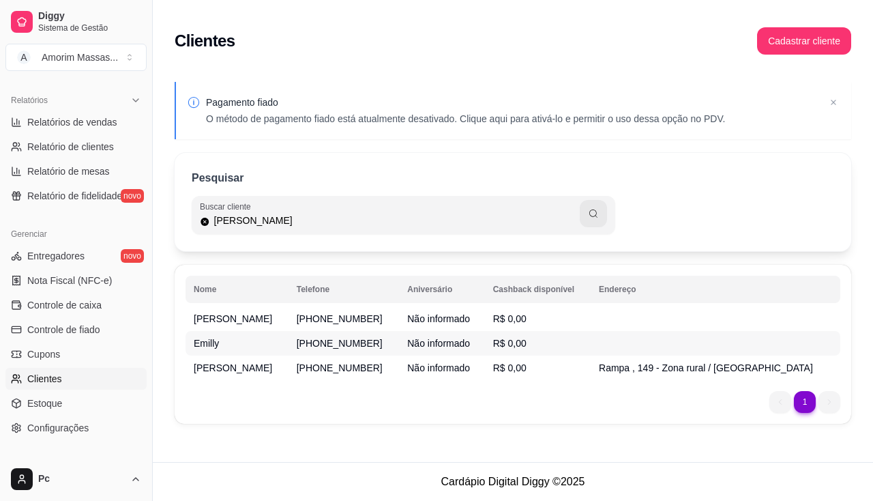
click at [297, 347] on span "[PHONE_NUMBER]" at bounding box center [340, 343] width 86 height 11
click at [297, 368] on span "[PHONE_NUMBER]" at bounding box center [340, 367] width 86 height 11
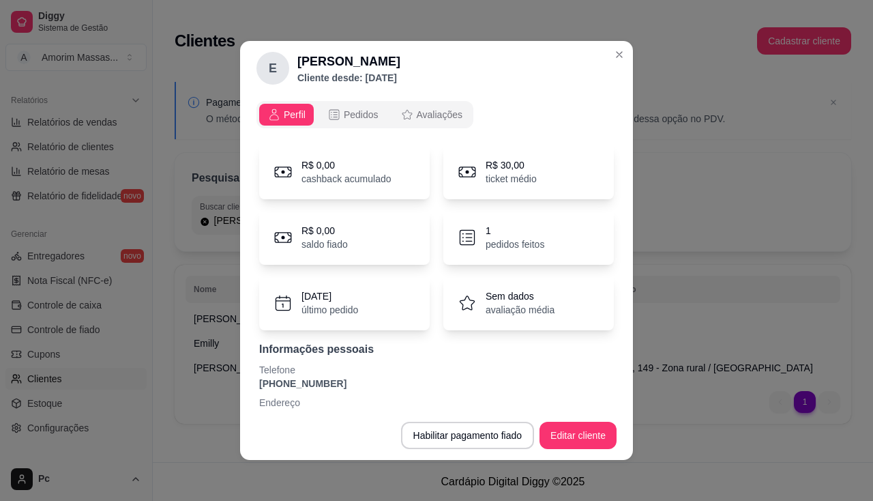
click at [487, 237] on p "pedidos feitos" at bounding box center [515, 244] width 59 height 14
click at [457, 242] on icon at bounding box center [467, 237] width 20 height 20
click at [457, 235] on icon at bounding box center [467, 237] width 20 height 20
click at [376, 119] on button "Pedidos" at bounding box center [353, 115] width 68 height 22
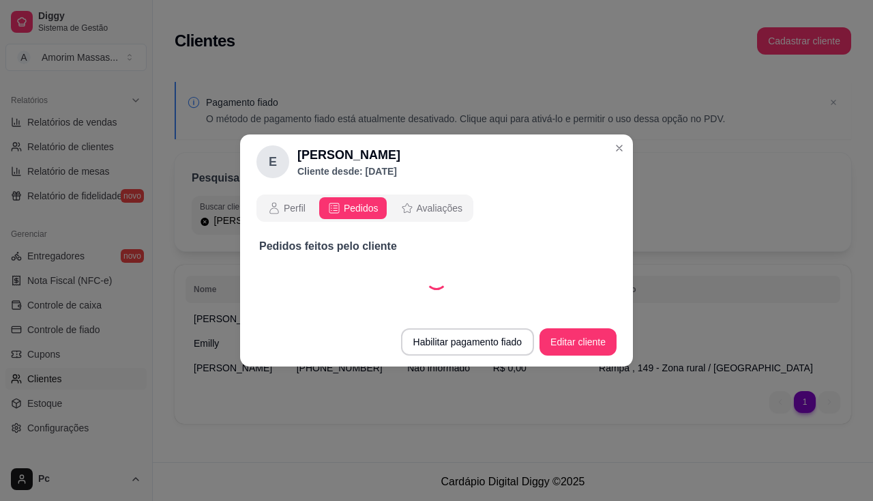
select select "30"
select select "ALL"
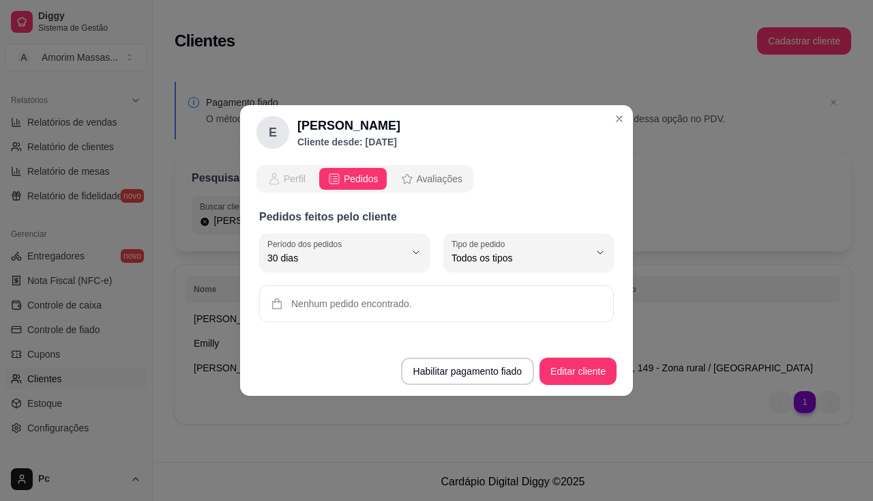
click at [288, 175] on span "Perfil" at bounding box center [295, 179] width 22 height 14
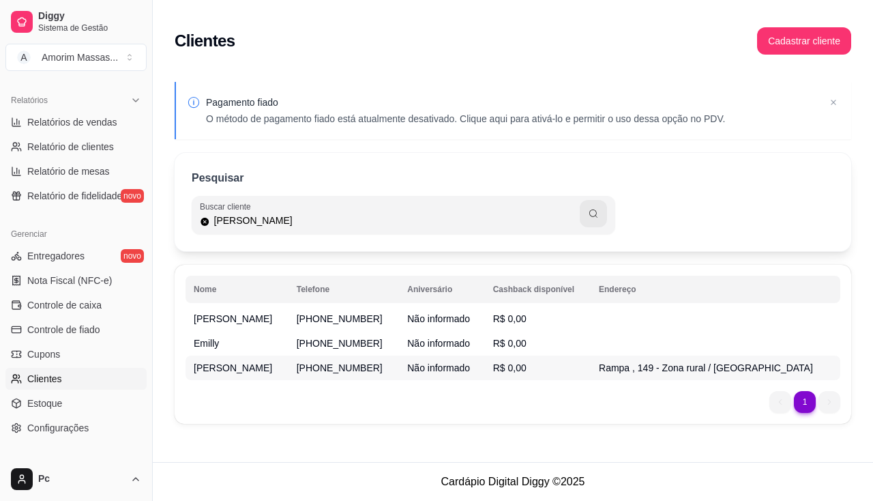
click at [297, 368] on span "[PHONE_NUMBER]" at bounding box center [340, 367] width 86 height 11
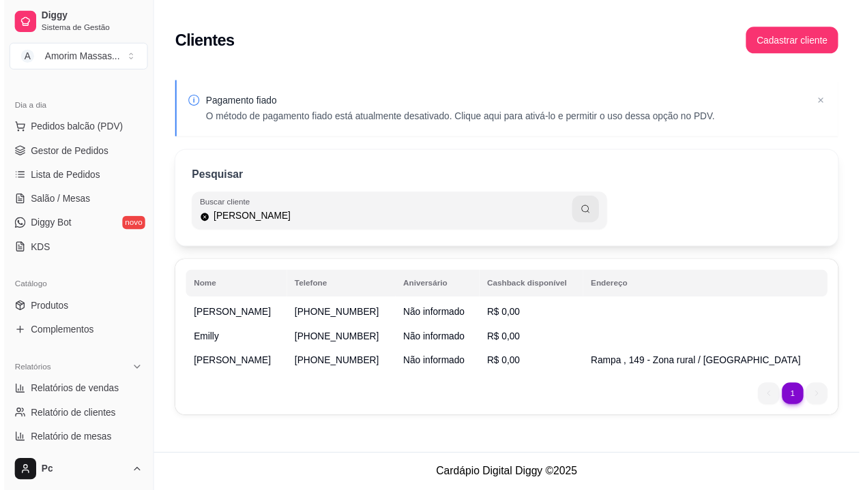
scroll to position [0, 0]
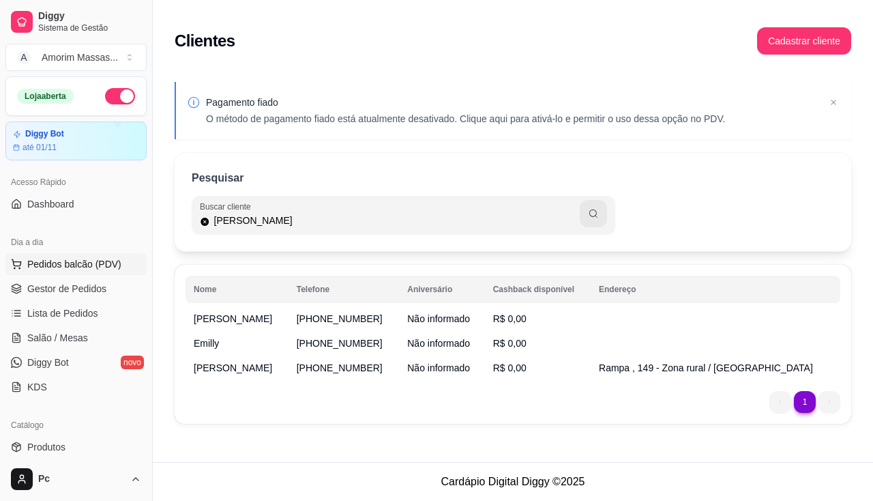
click at [91, 261] on span "Pedidos balcão (PDV)" at bounding box center [74, 264] width 94 height 14
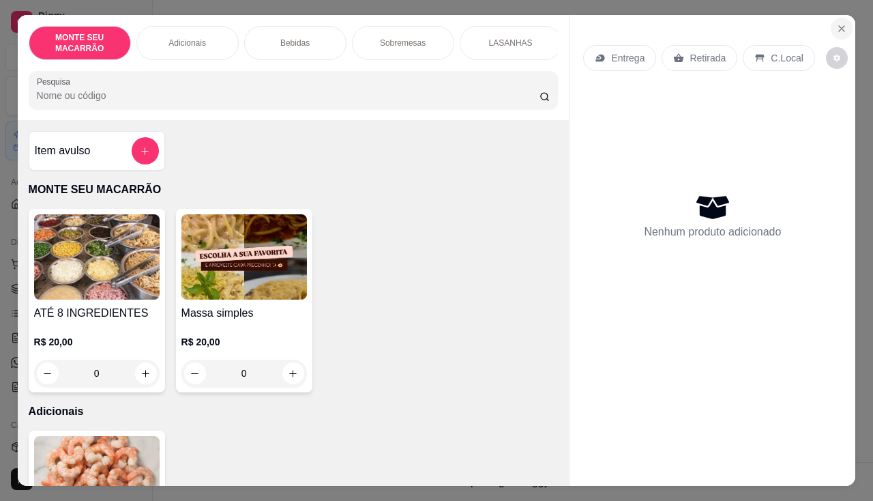
click at [836, 26] on icon "Close" at bounding box center [841, 28] width 11 height 11
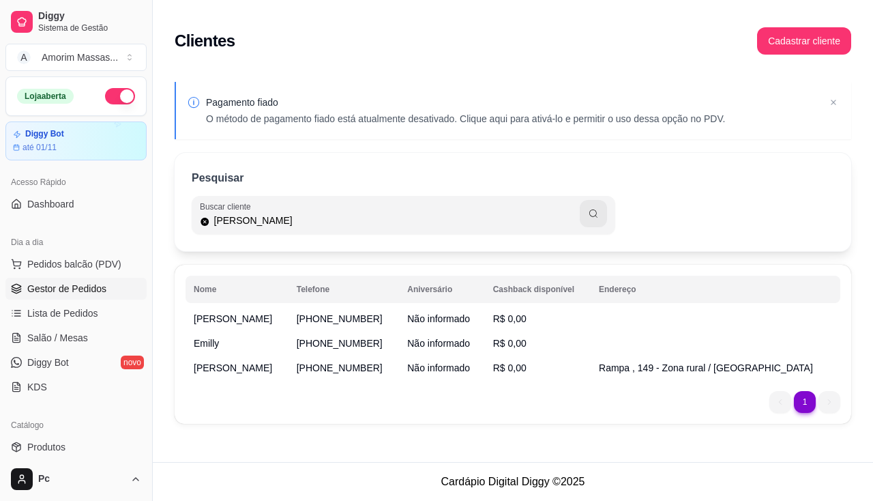
click at [77, 289] on span "Gestor de Pedidos" at bounding box center [66, 289] width 79 height 14
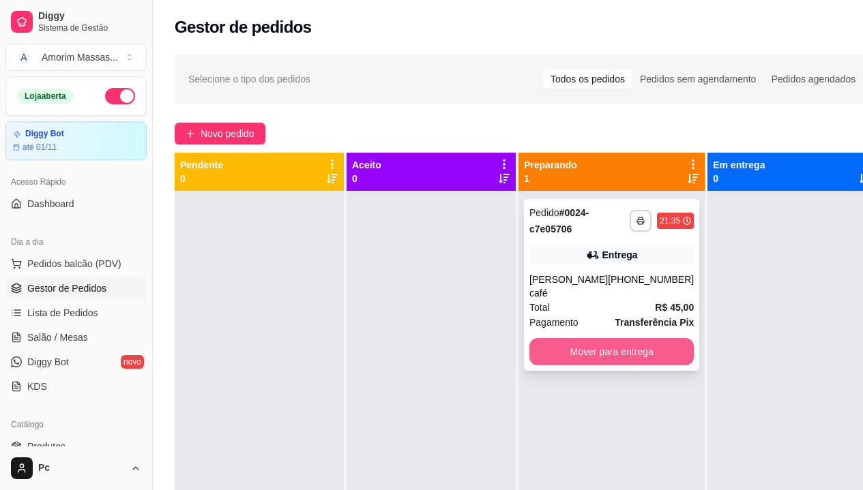
click at [584, 357] on button "Mover para entrega" at bounding box center [611, 351] width 164 height 27
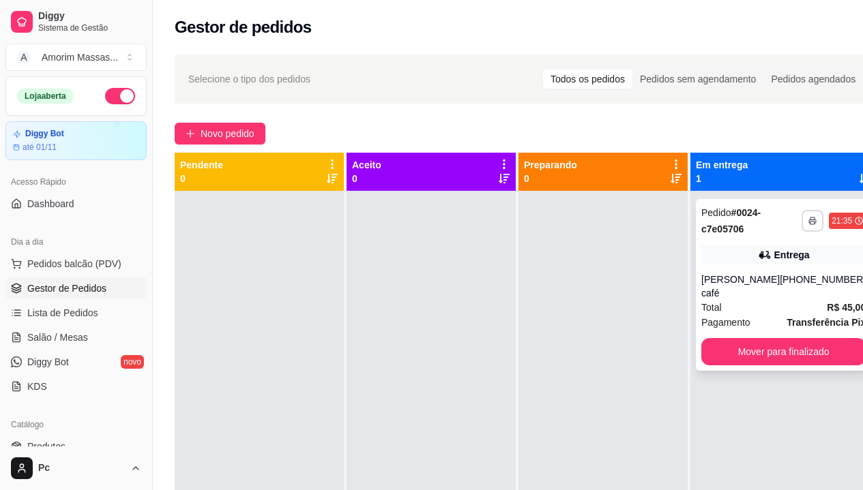
click at [801, 215] on button "button" at bounding box center [812, 221] width 22 height 22
click at [764, 261] on button "IMPRESSORA" at bounding box center [759, 269] width 99 height 22
click at [764, 349] on button "Mover para finalizado" at bounding box center [783, 351] width 164 height 27
